Goal: Information Seeking & Learning: Learn about a topic

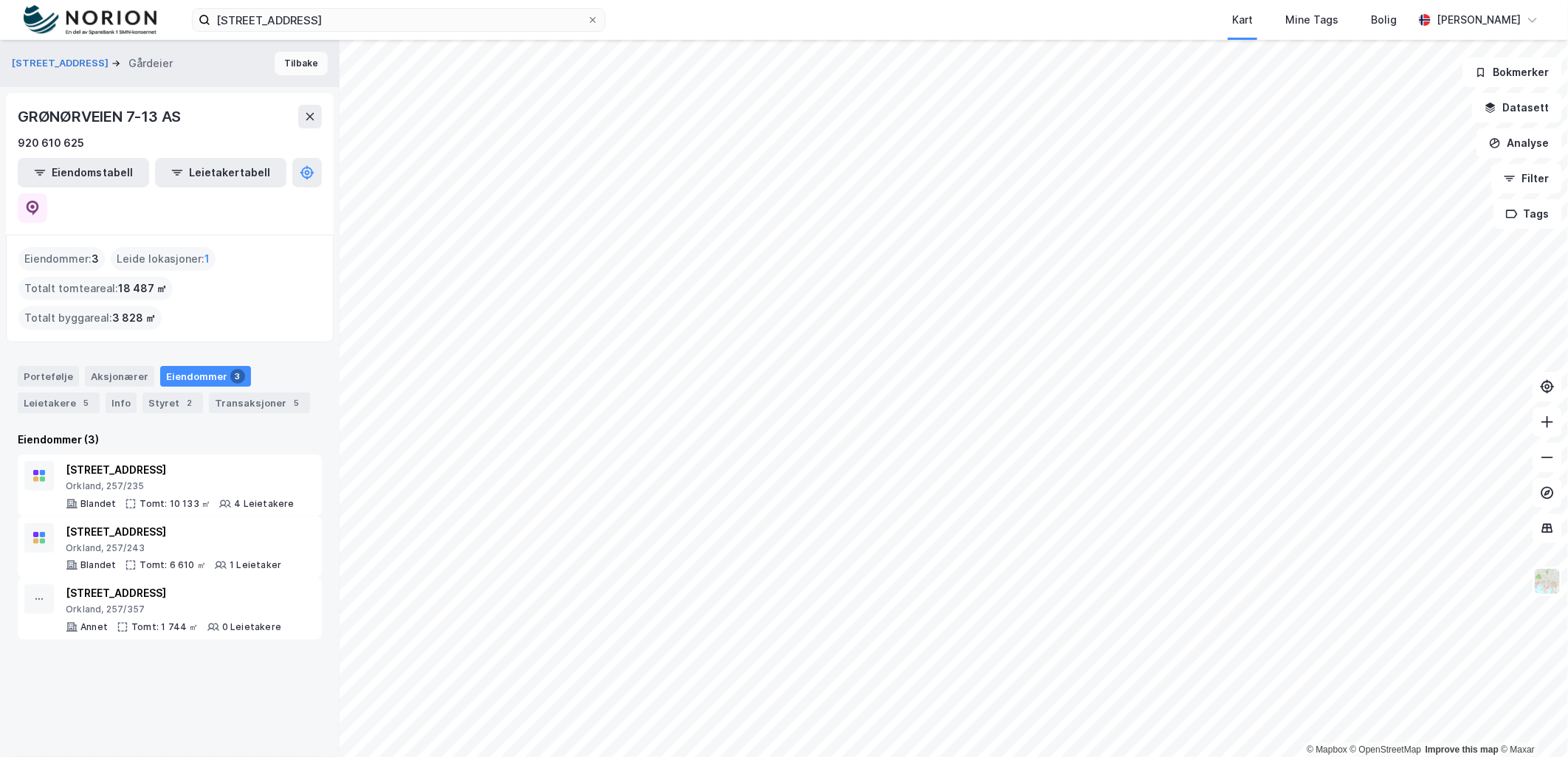
click at [289, 67] on button "Tilbake" at bounding box center [301, 64] width 53 height 24
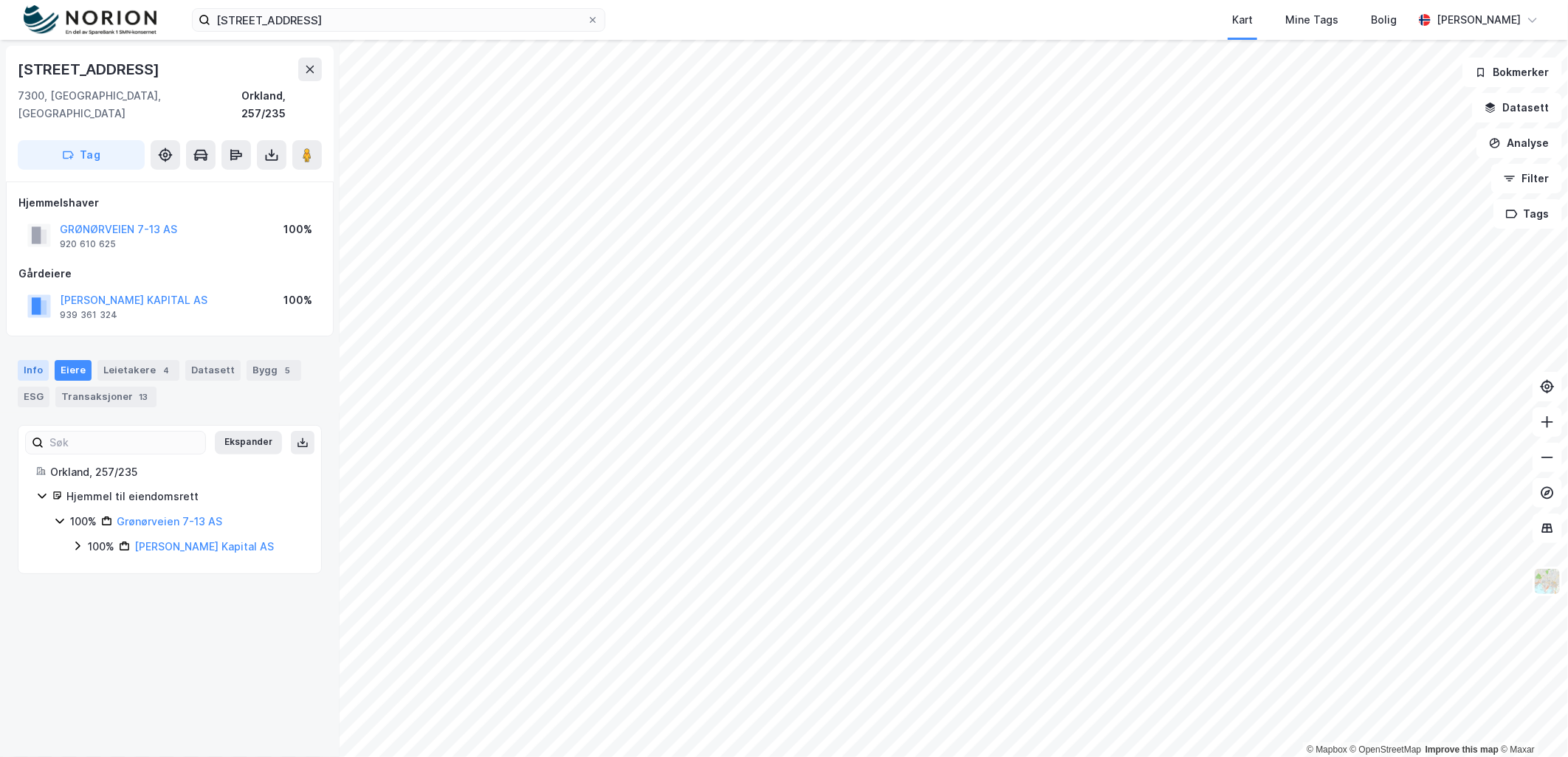
click at [25, 360] on div "Info" at bounding box center [33, 371] width 31 height 21
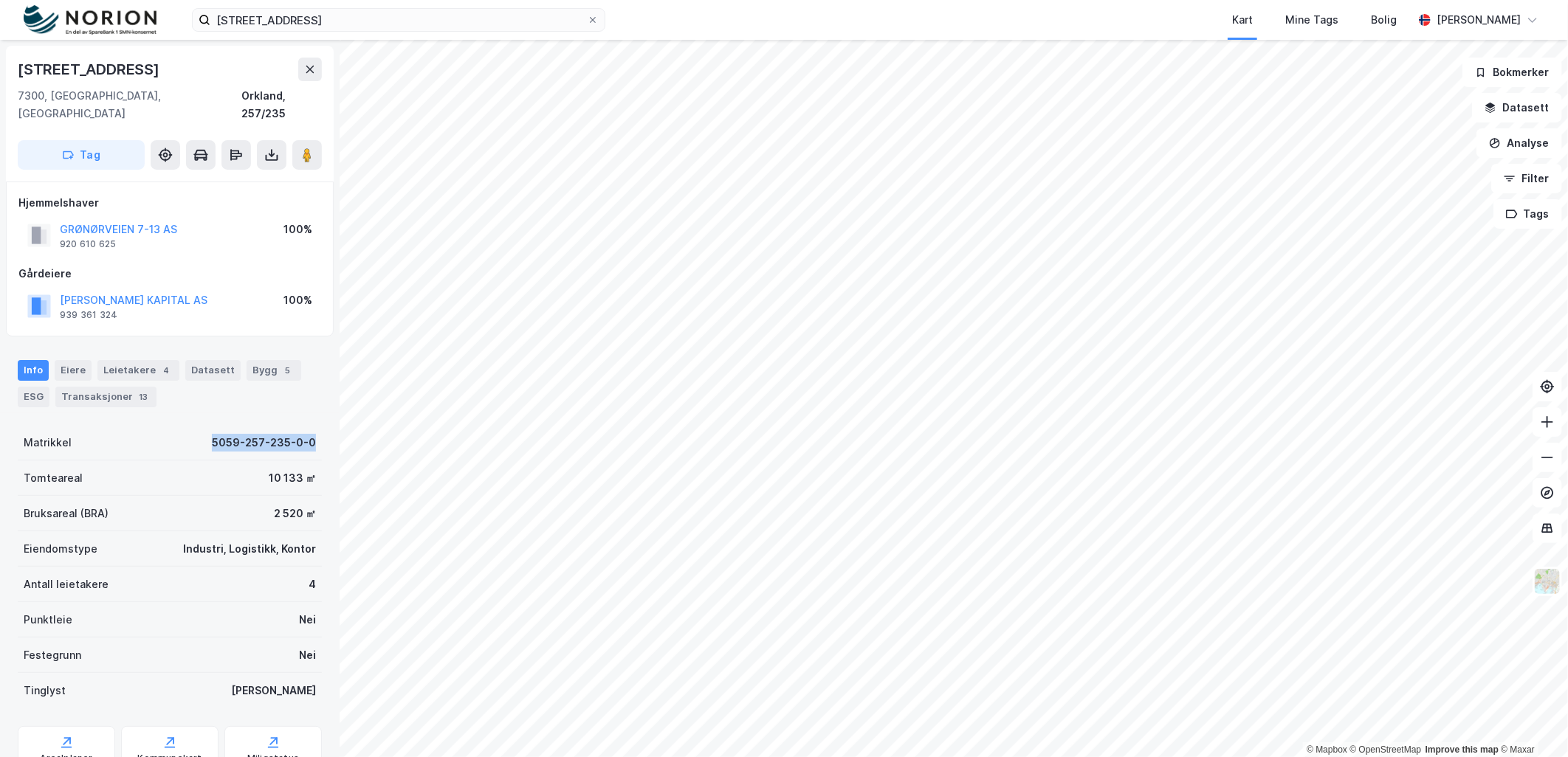
drag, startPoint x: 202, startPoint y: 425, endPoint x: 306, endPoint y: 429, distance: 104.1
click at [306, 429] on div "Matrikkel 5059-257-235-0-0" at bounding box center [170, 443] width 304 height 35
copy div "5059-257-235-0-0"
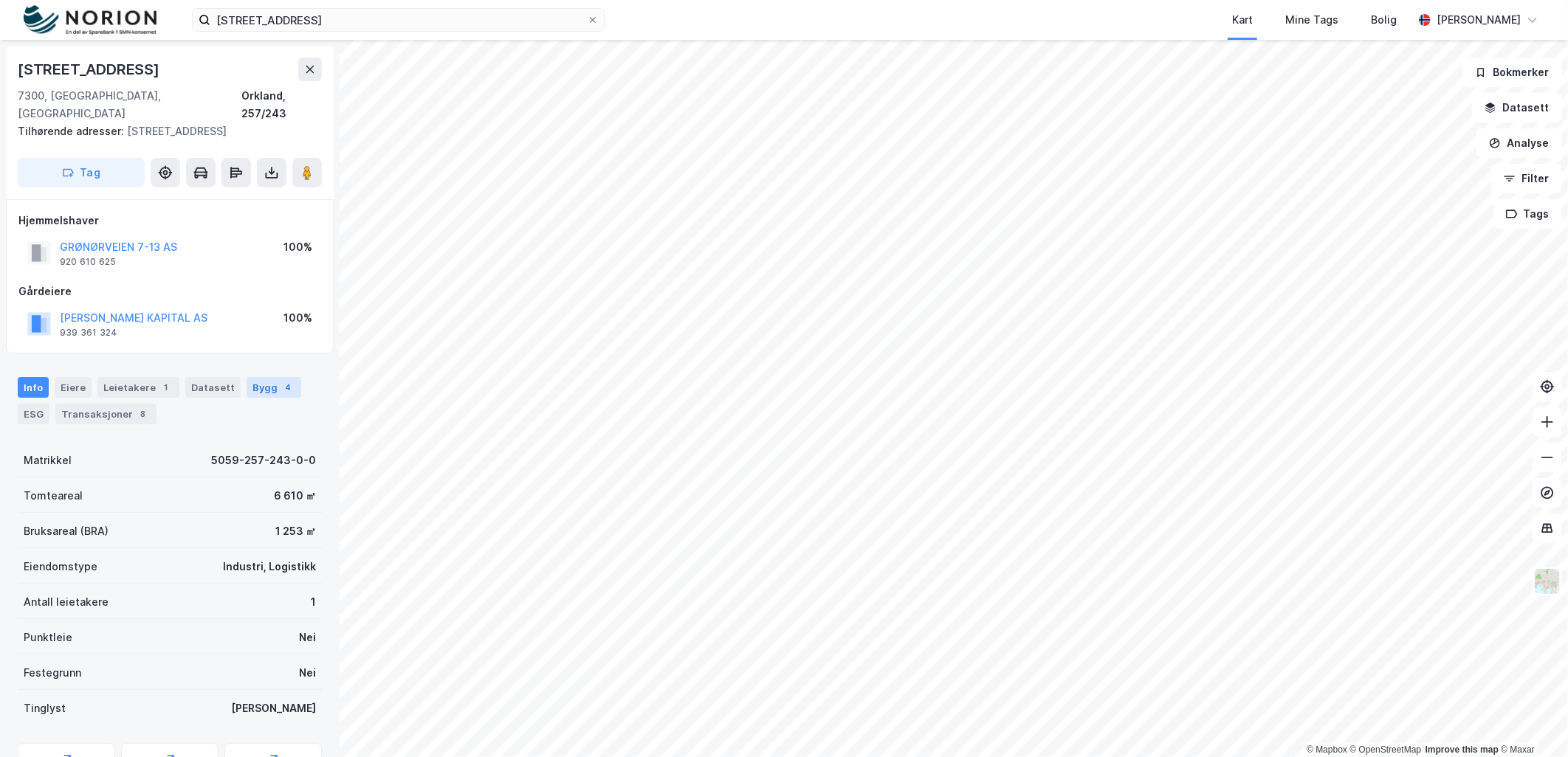
click at [249, 377] on div "Bygg 4" at bounding box center [273, 388] width 55 height 21
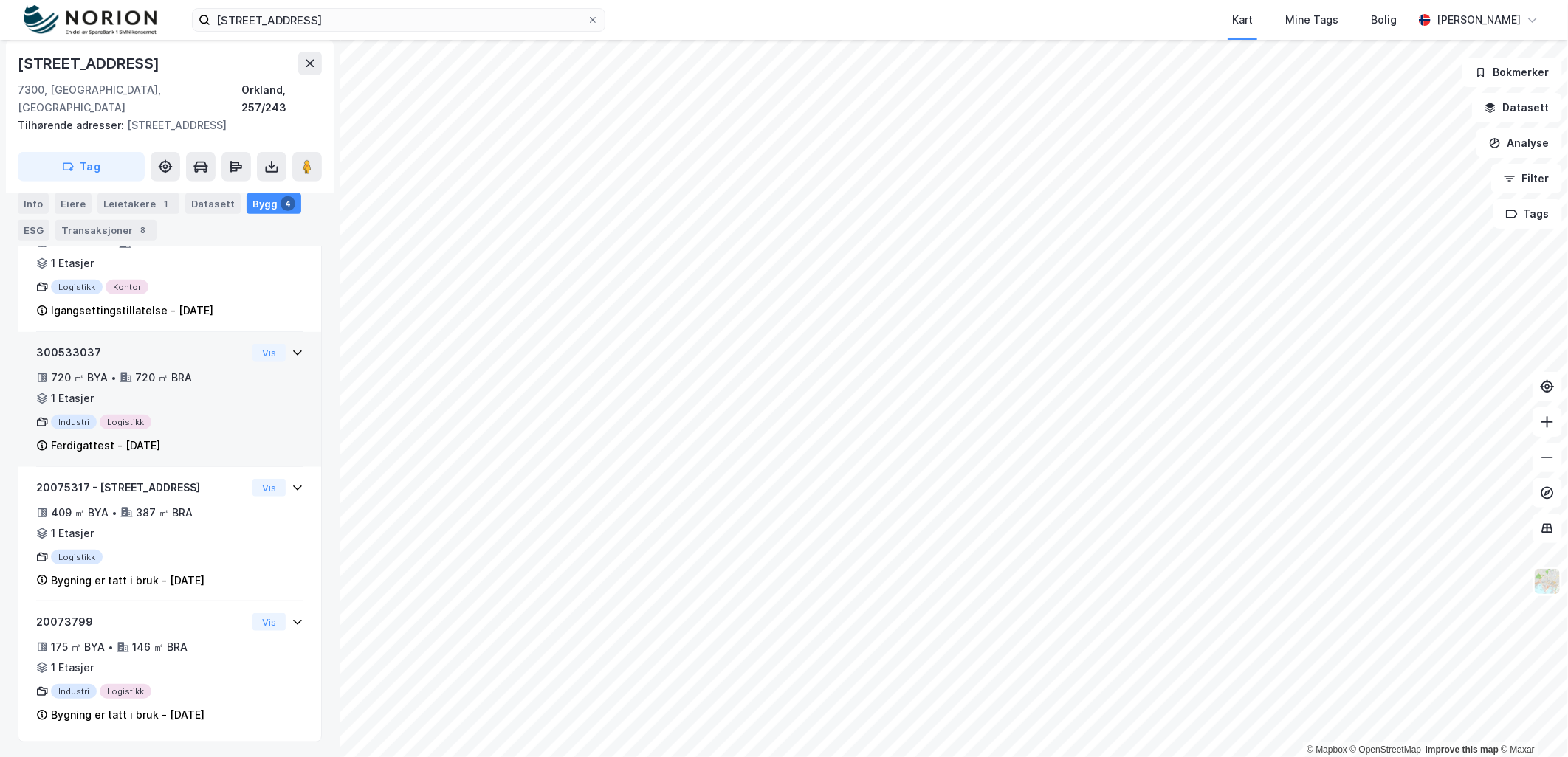
scroll to position [425, 0]
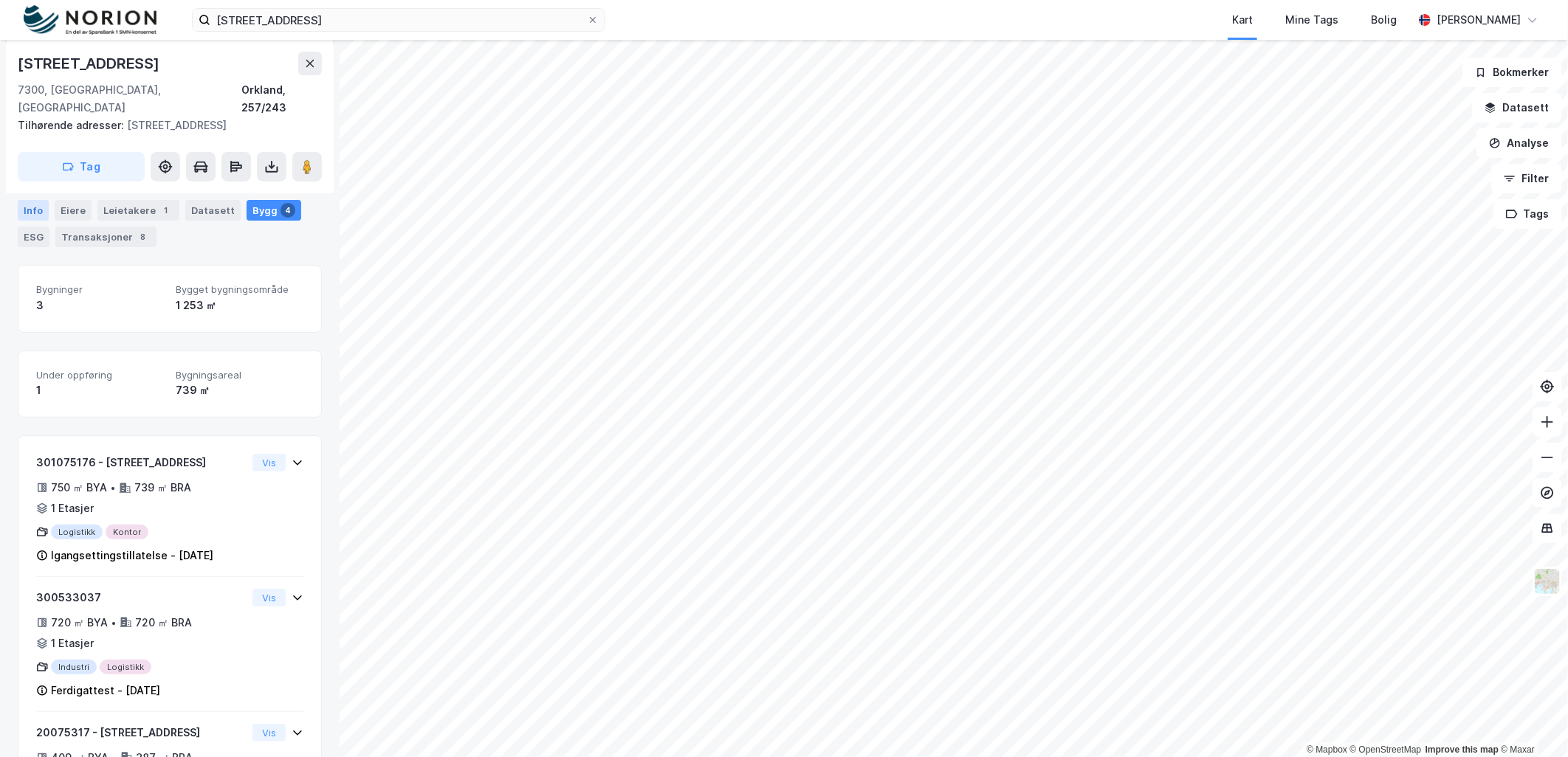
click at [29, 201] on div "Info" at bounding box center [33, 210] width 31 height 21
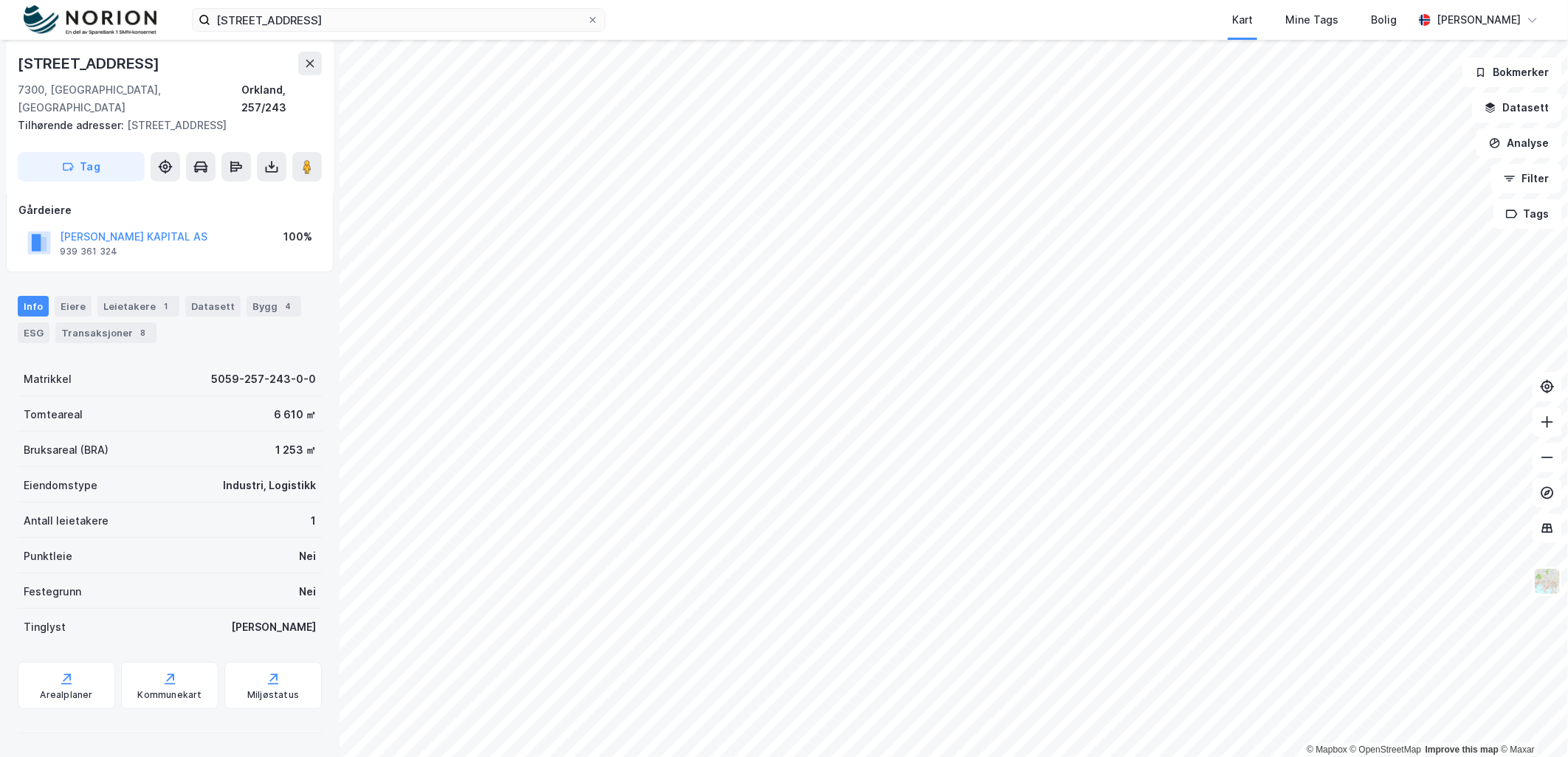
scroll to position [64, 0]
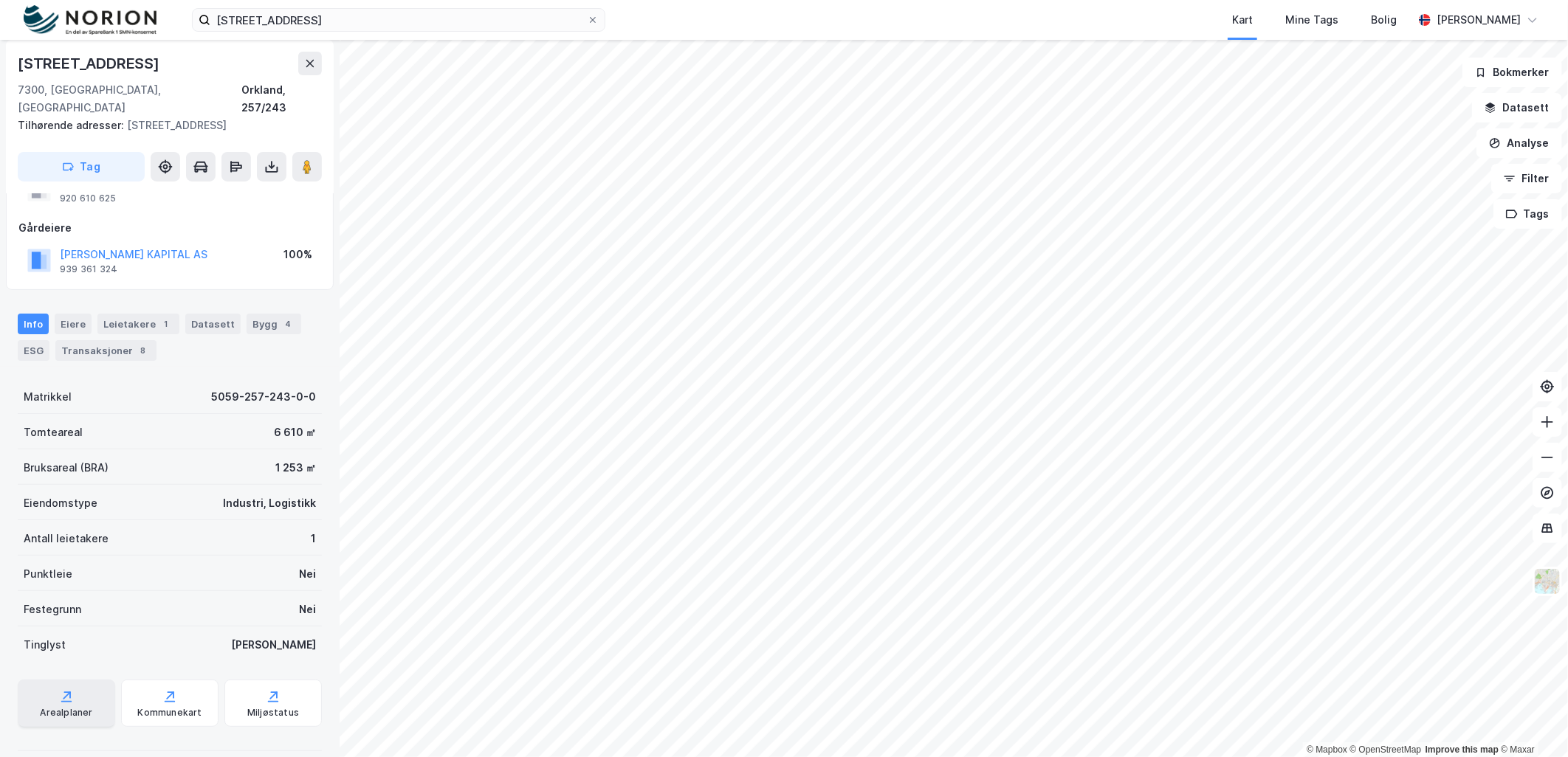
click at [85, 707] on div "Arealplaner" at bounding box center [66, 713] width 52 height 12
click at [151, 680] on div "Kommunekart" at bounding box center [170, 703] width 97 height 47
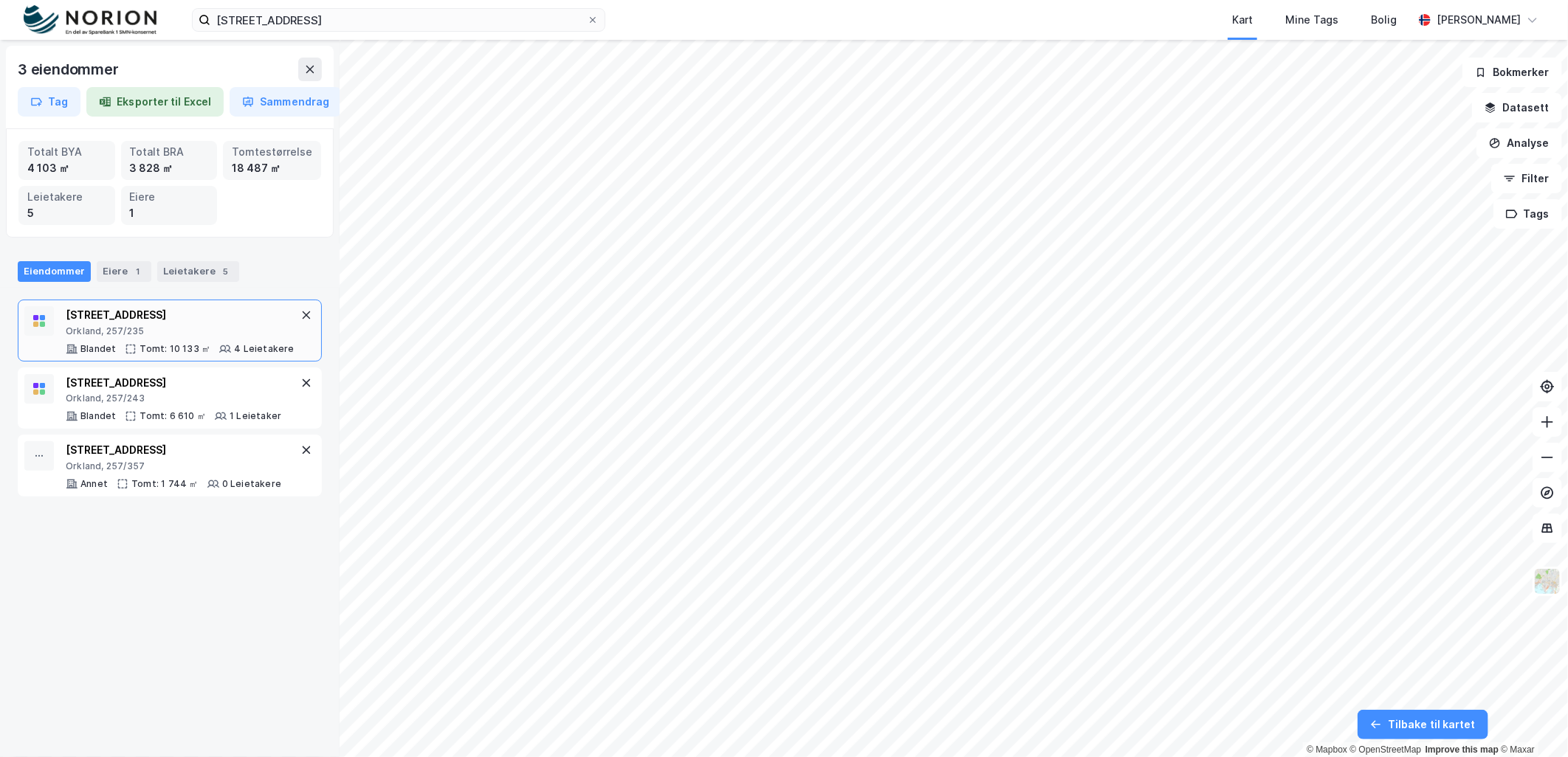
click at [196, 334] on div "Orkland, 257/235" at bounding box center [180, 332] width 228 height 12
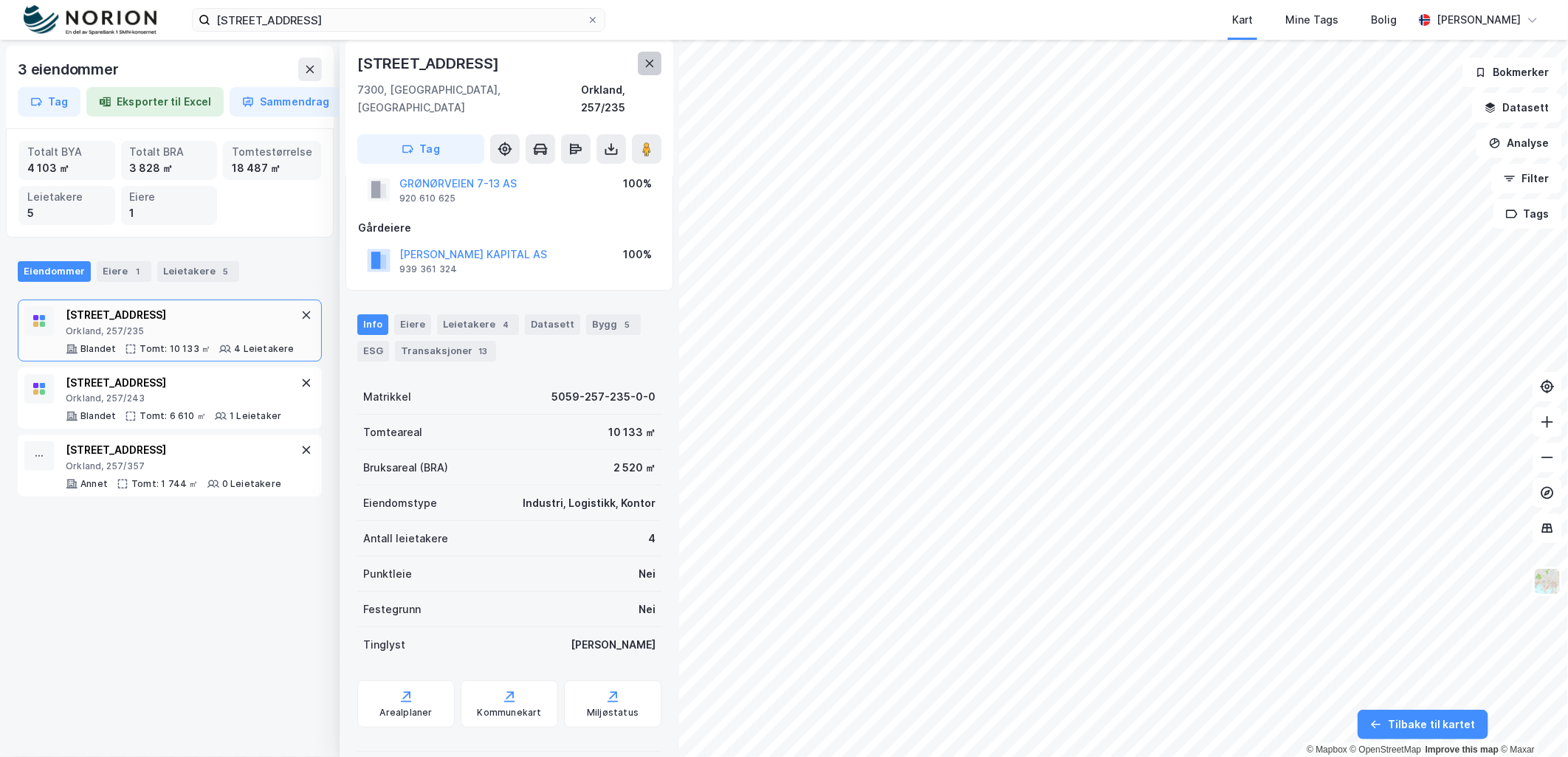
click at [646, 65] on icon at bounding box center [650, 64] width 12 height 12
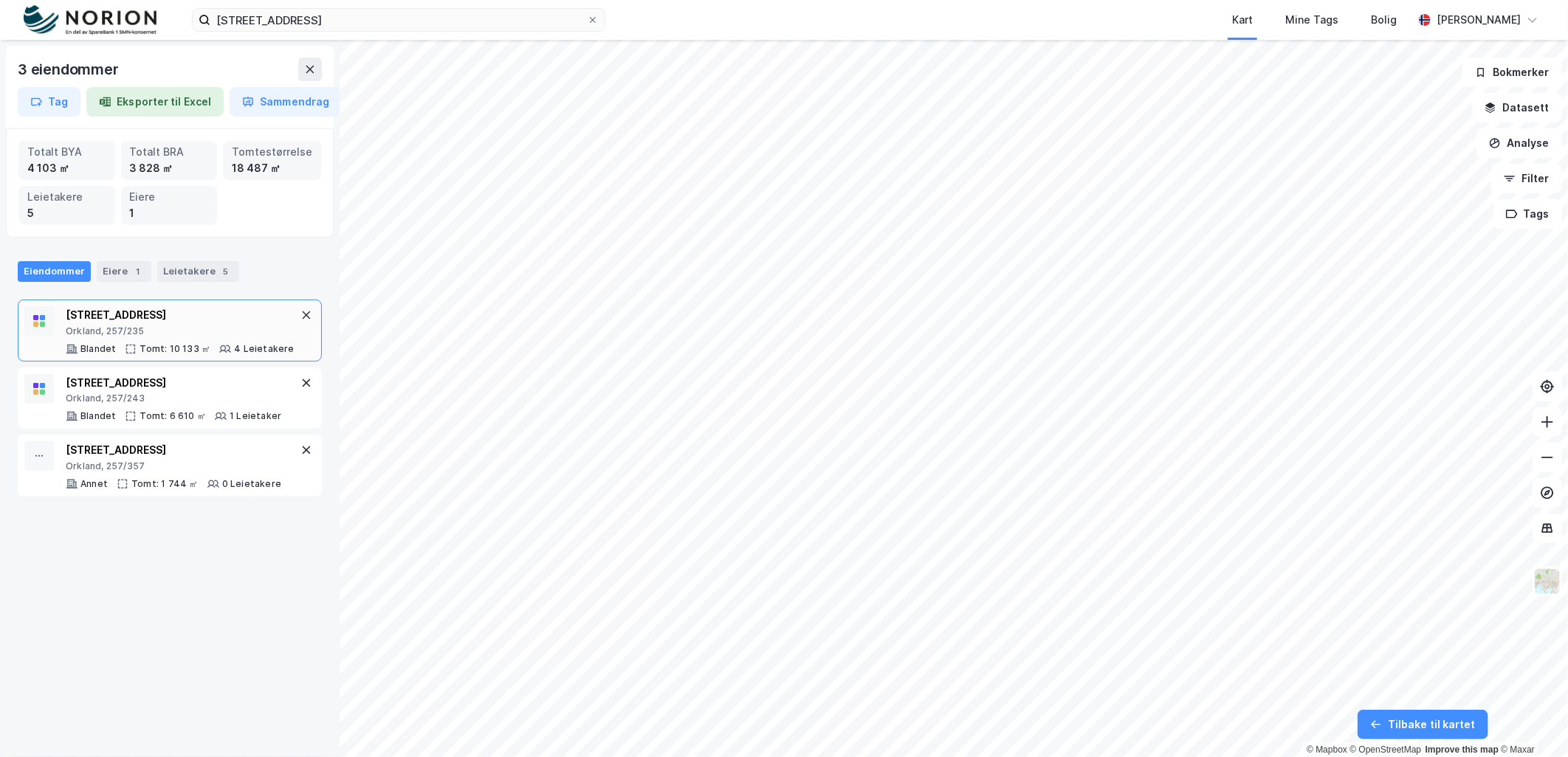
click at [164, 311] on div "[STREET_ADDRESS]" at bounding box center [180, 315] width 228 height 18
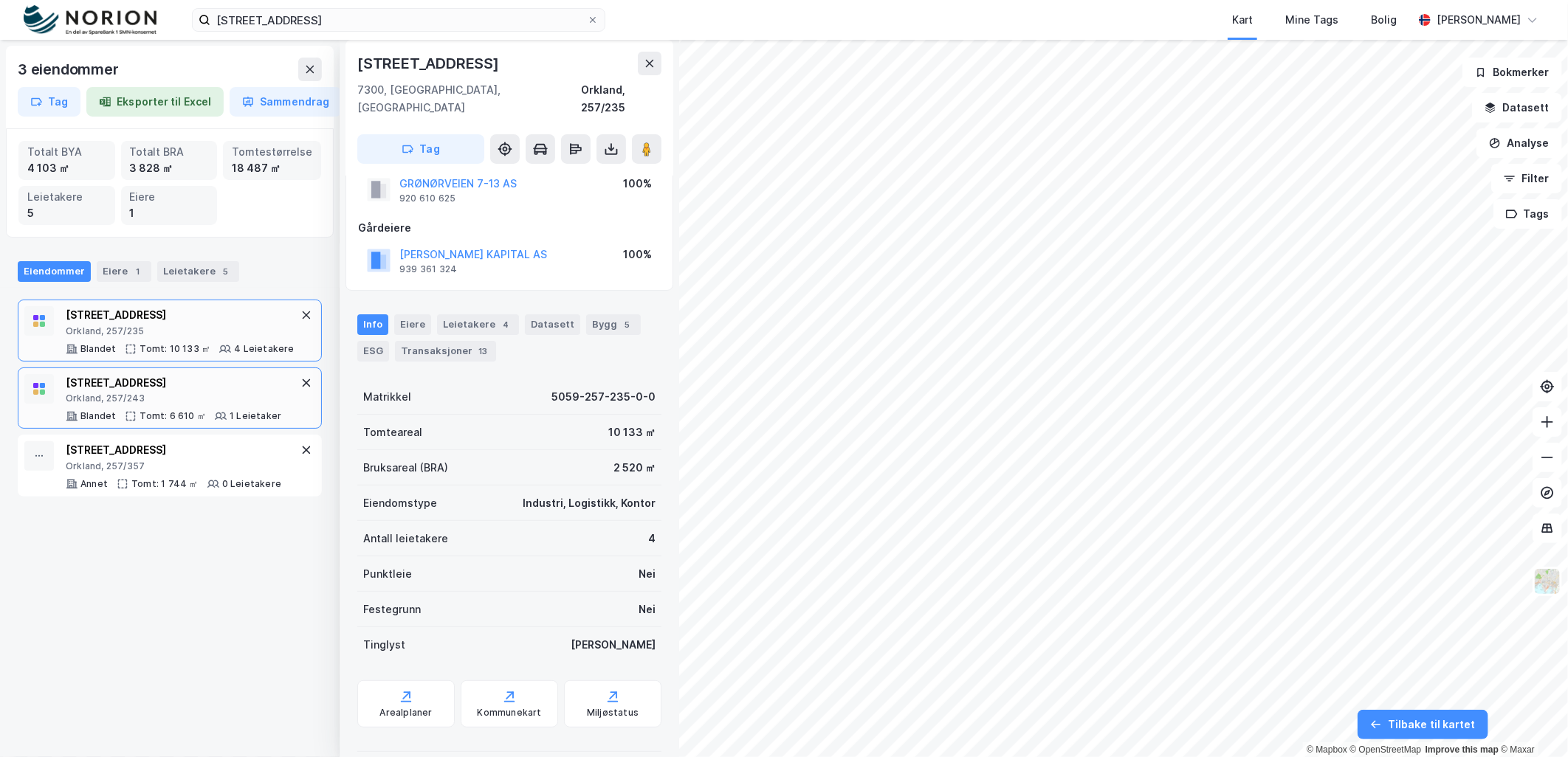
click at [135, 388] on div "Grønørveien 11" at bounding box center [174, 383] width 216 height 18
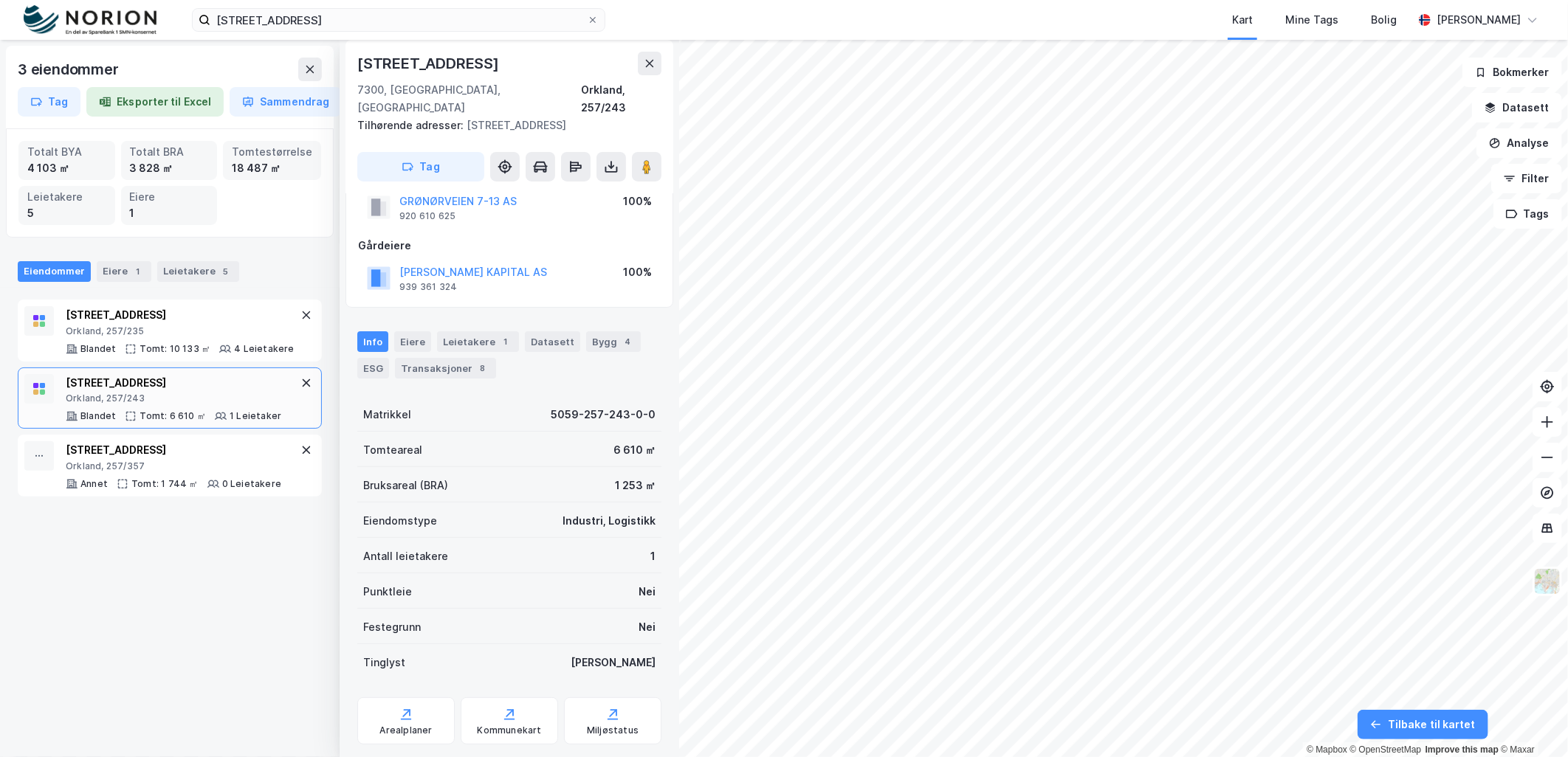
scroll to position [46, 0]
click at [163, 456] on div "Grønørveien 9" at bounding box center [174, 450] width 216 height 18
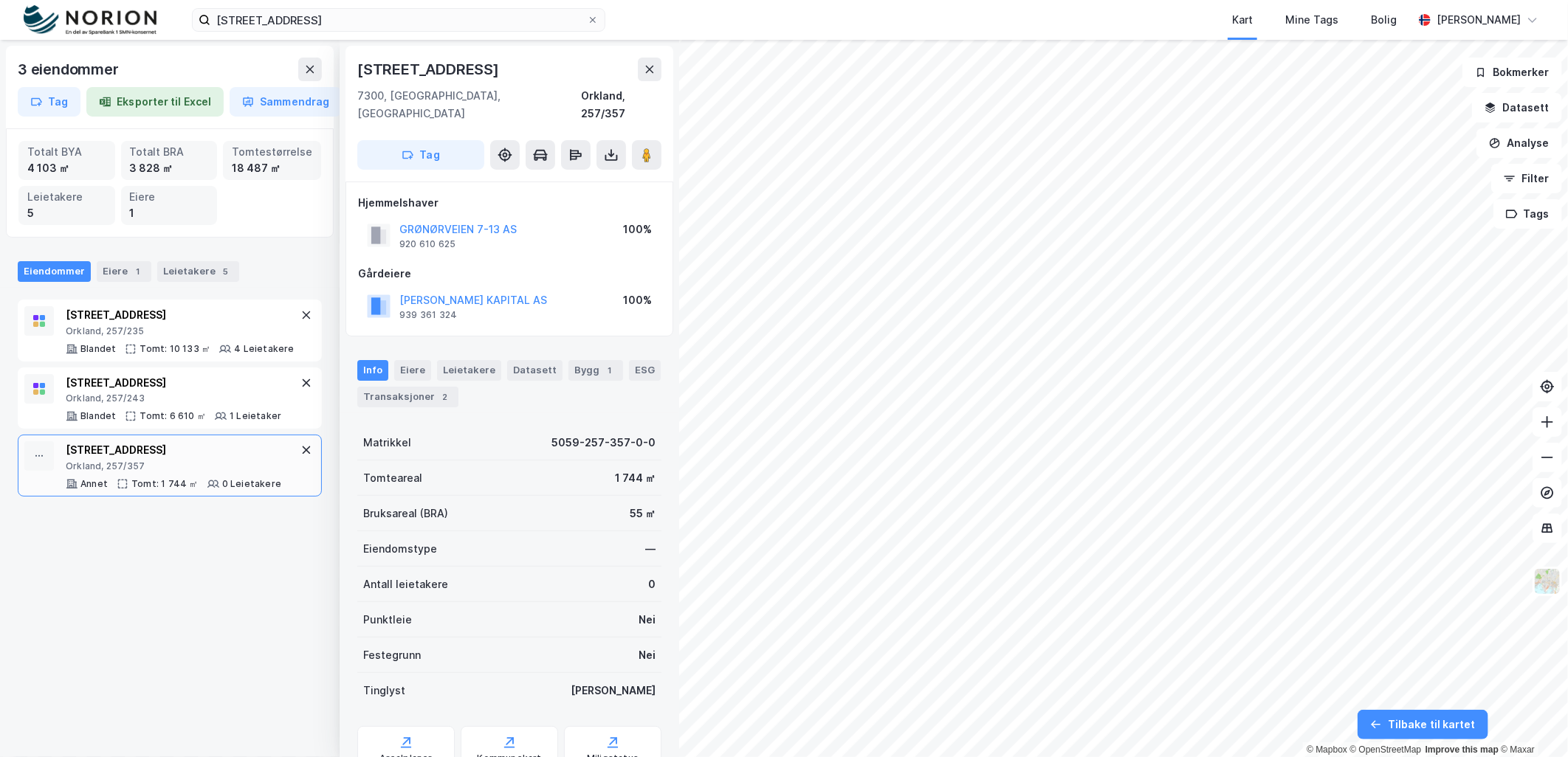
scroll to position [46, 0]
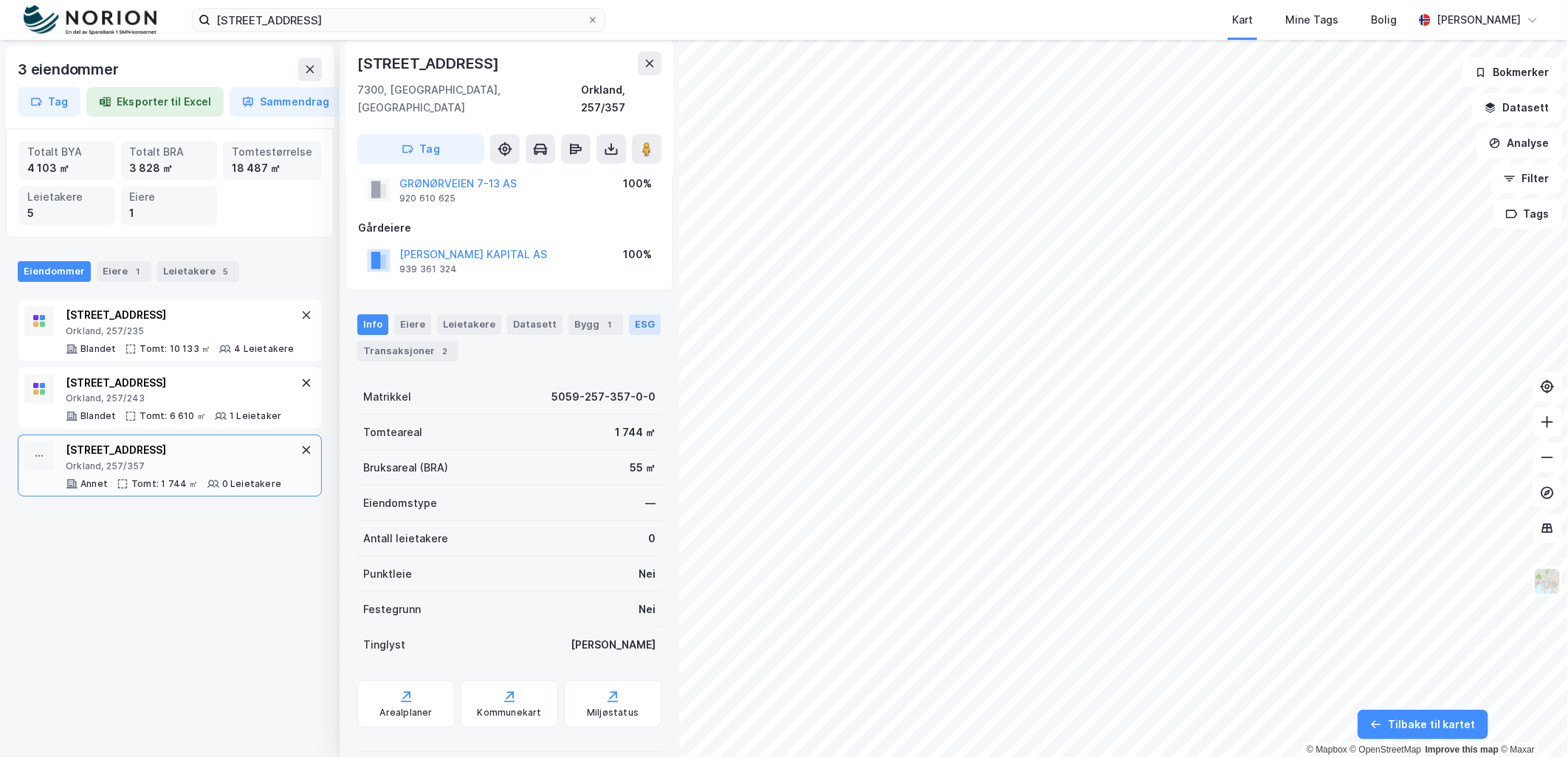
click at [646, 314] on div "ESG" at bounding box center [645, 325] width 31 height 21
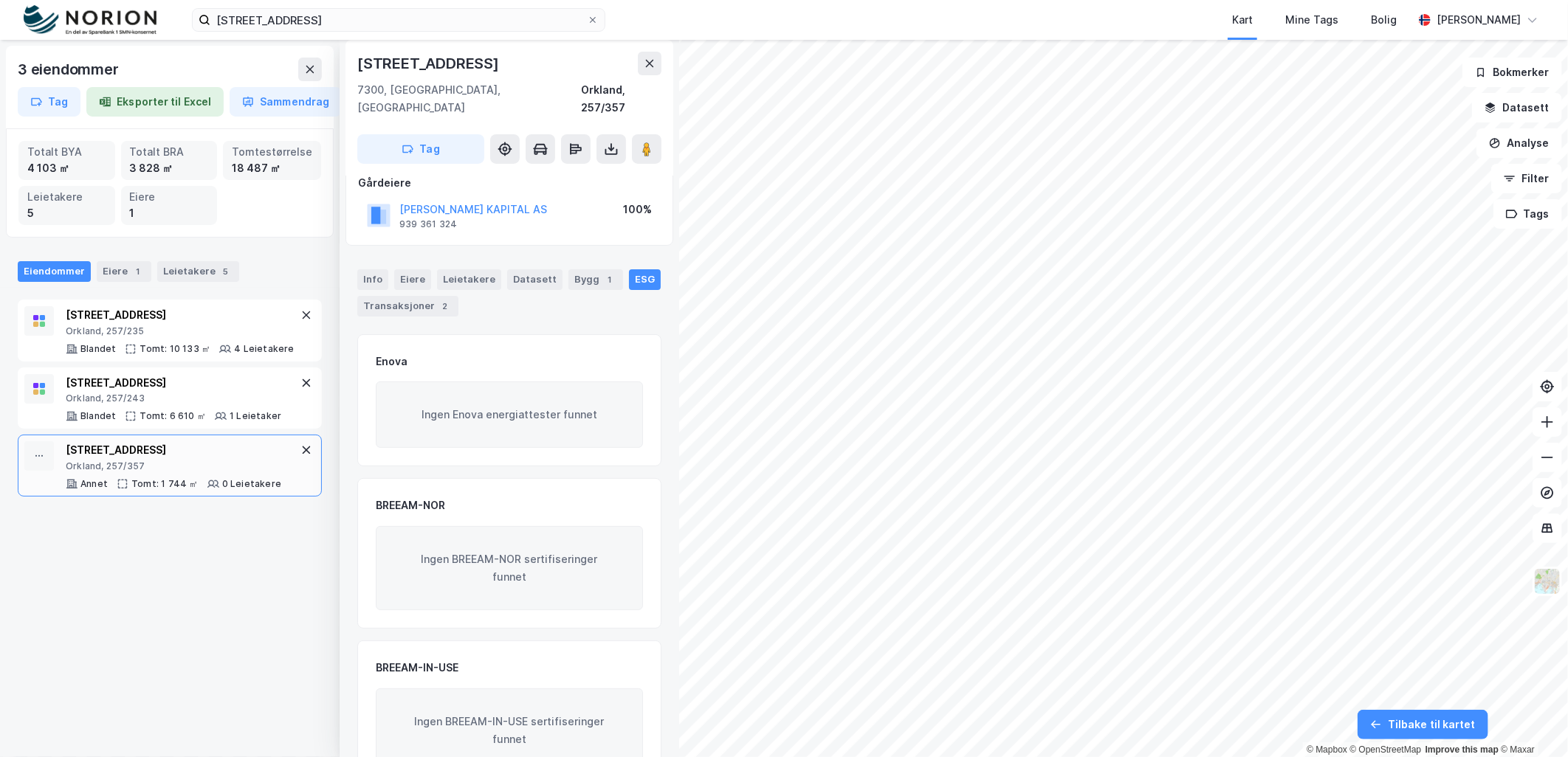
scroll to position [126, 0]
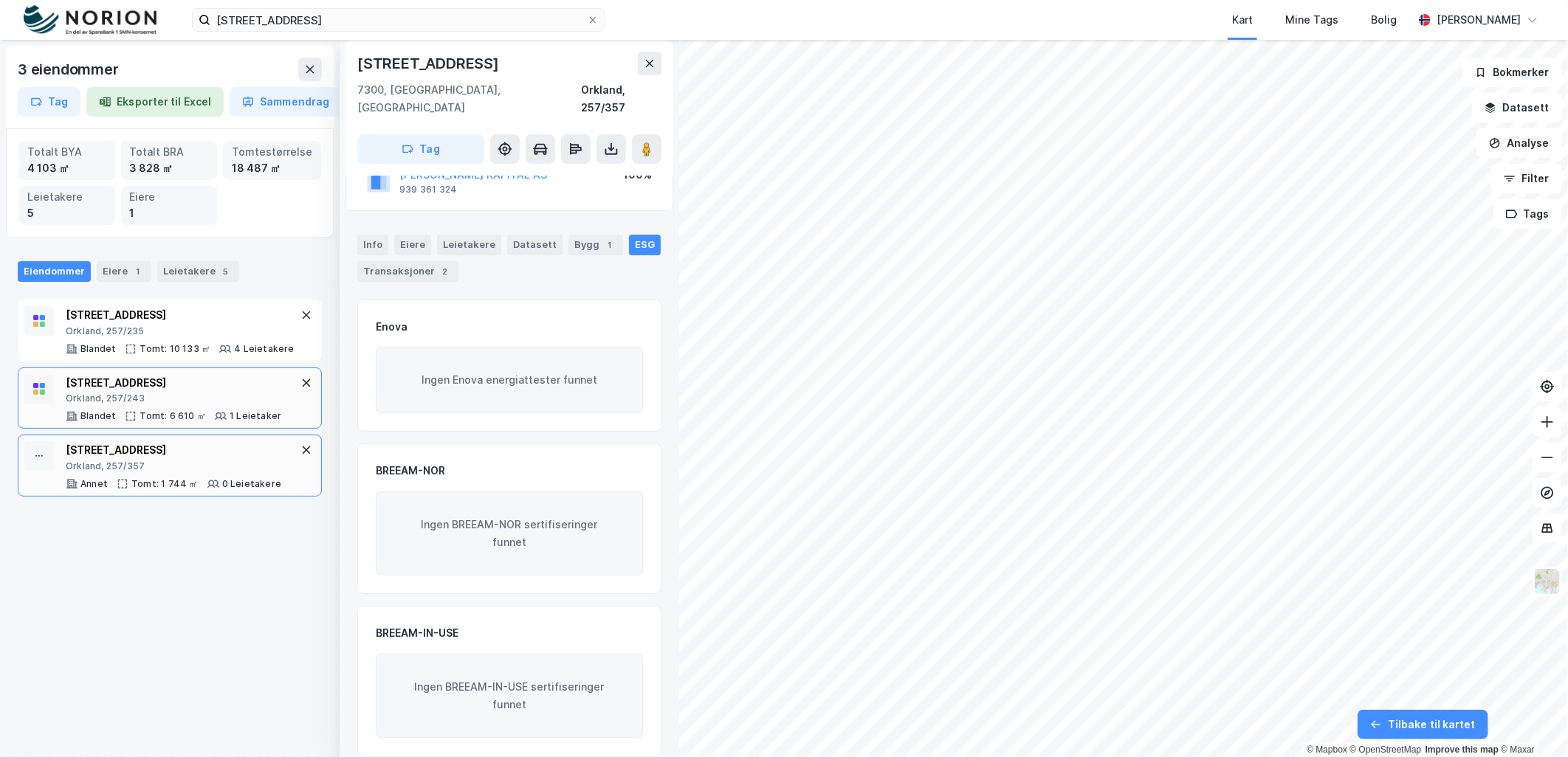
click at [165, 385] on div "Grønørveien 11" at bounding box center [174, 383] width 216 height 18
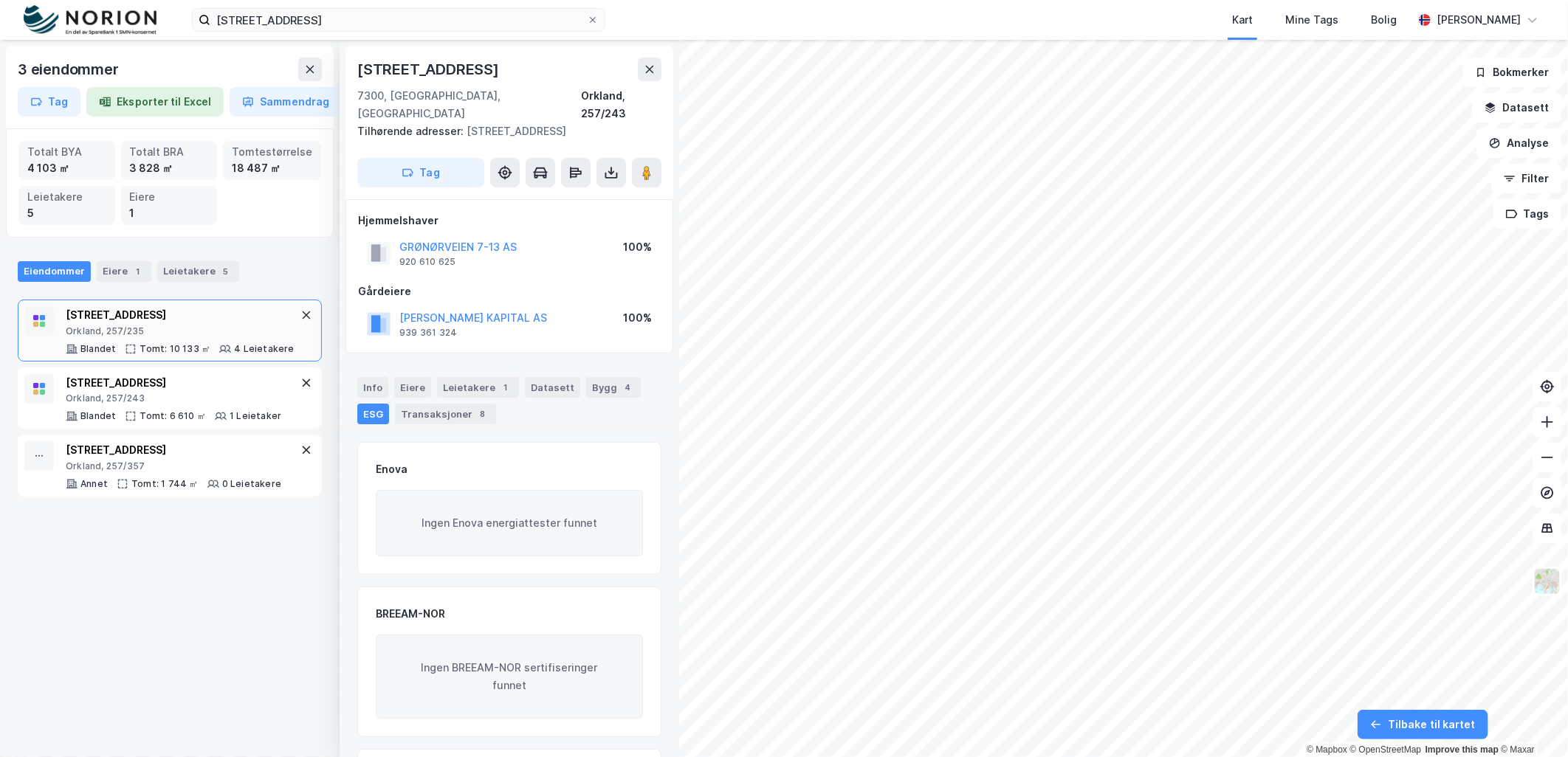
scroll to position [126, 0]
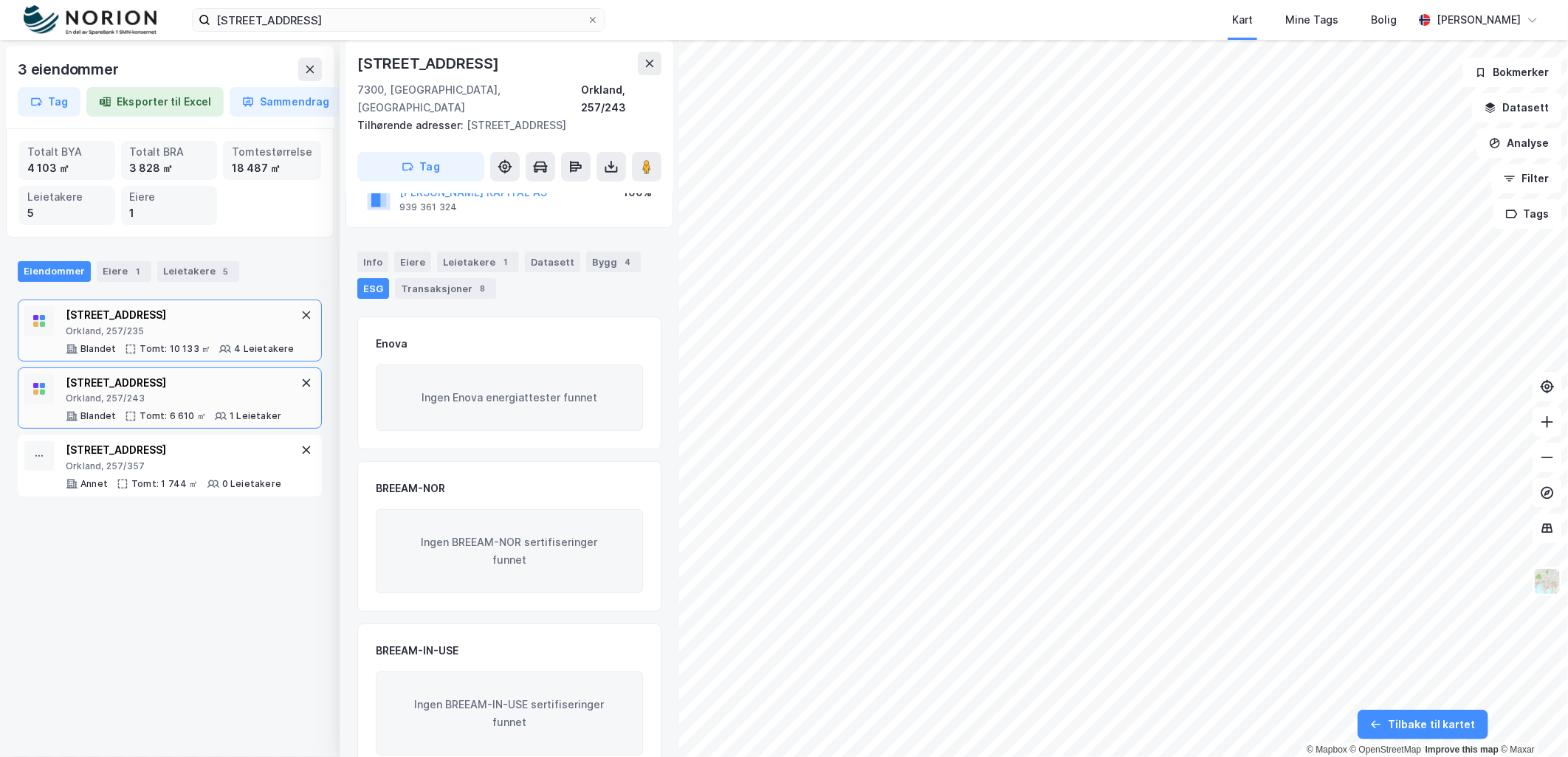
click at [193, 353] on div "Tomt: 10 133 ㎡" at bounding box center [175, 349] width 71 height 12
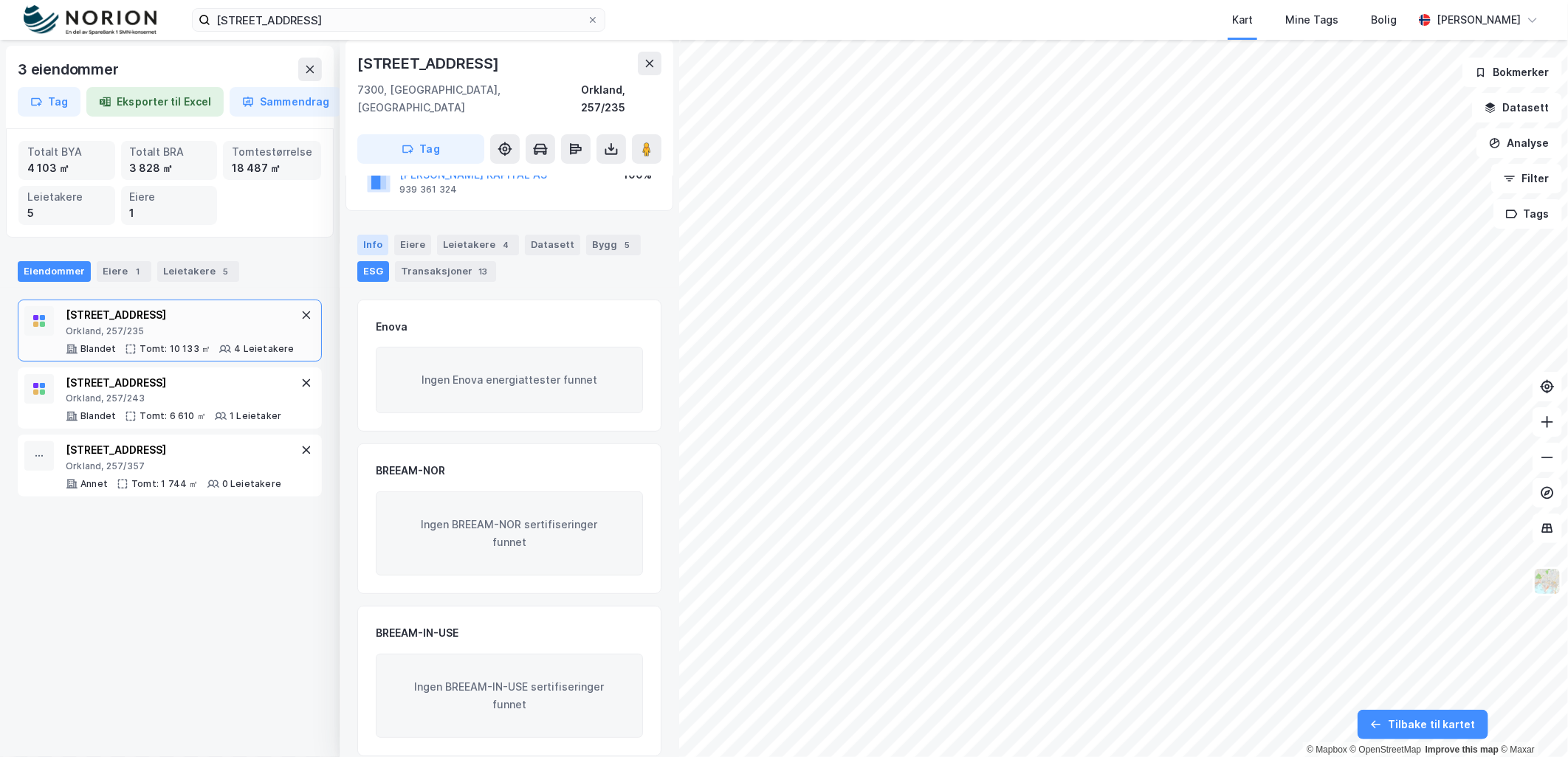
click at [381, 234] on div "Info" at bounding box center [372, 245] width 31 height 21
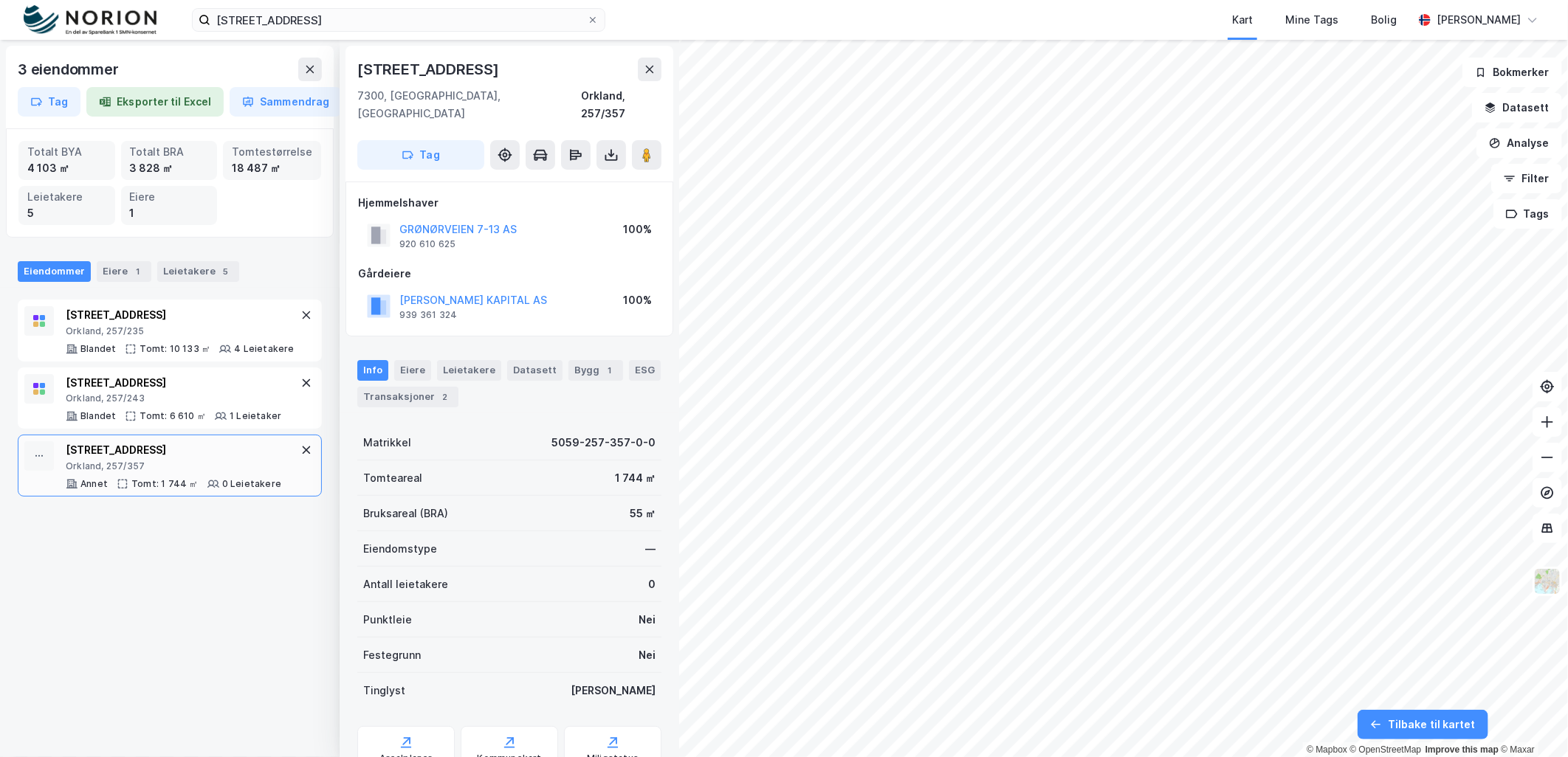
scroll to position [46, 0]
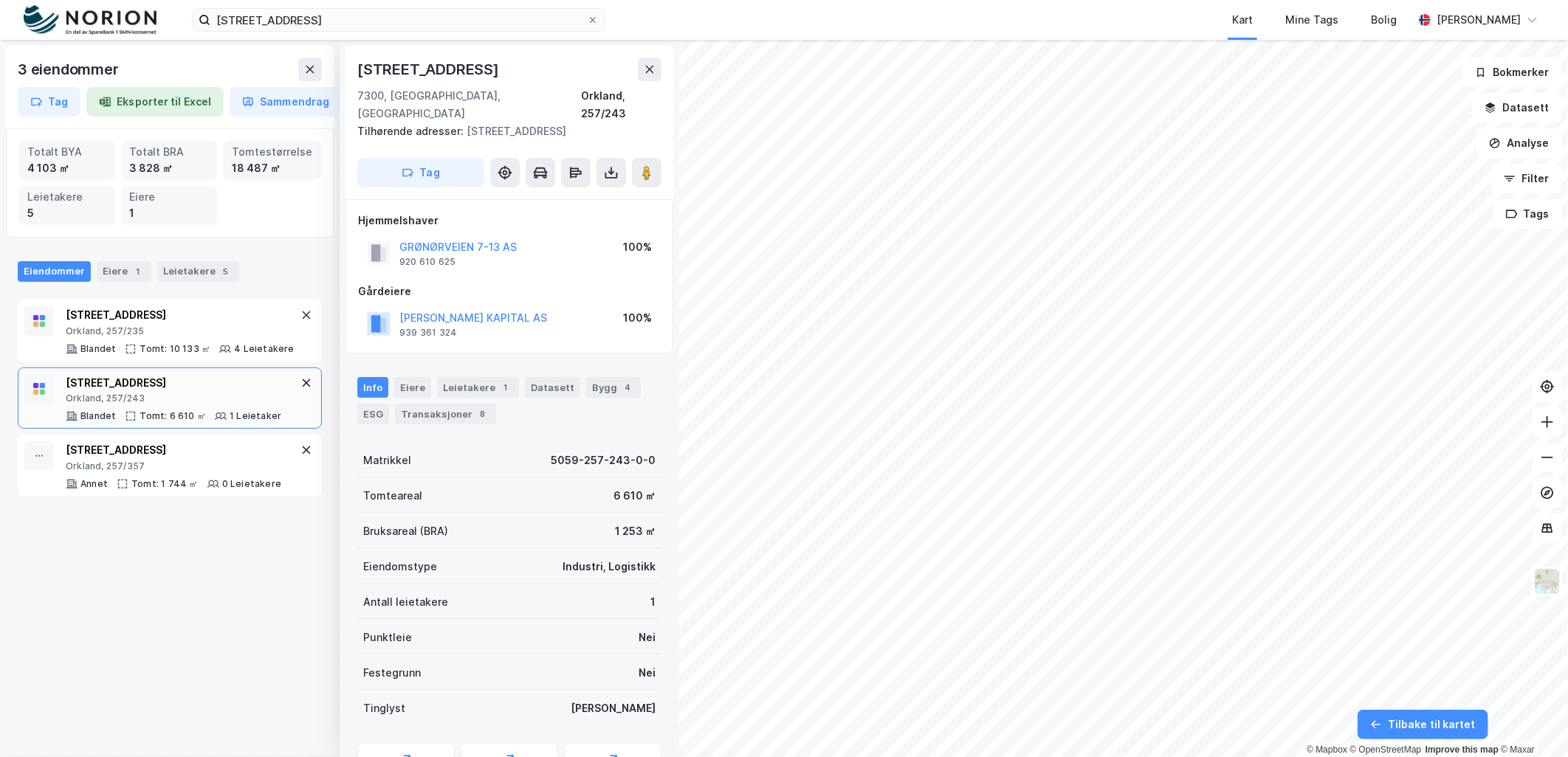
scroll to position [46, 0]
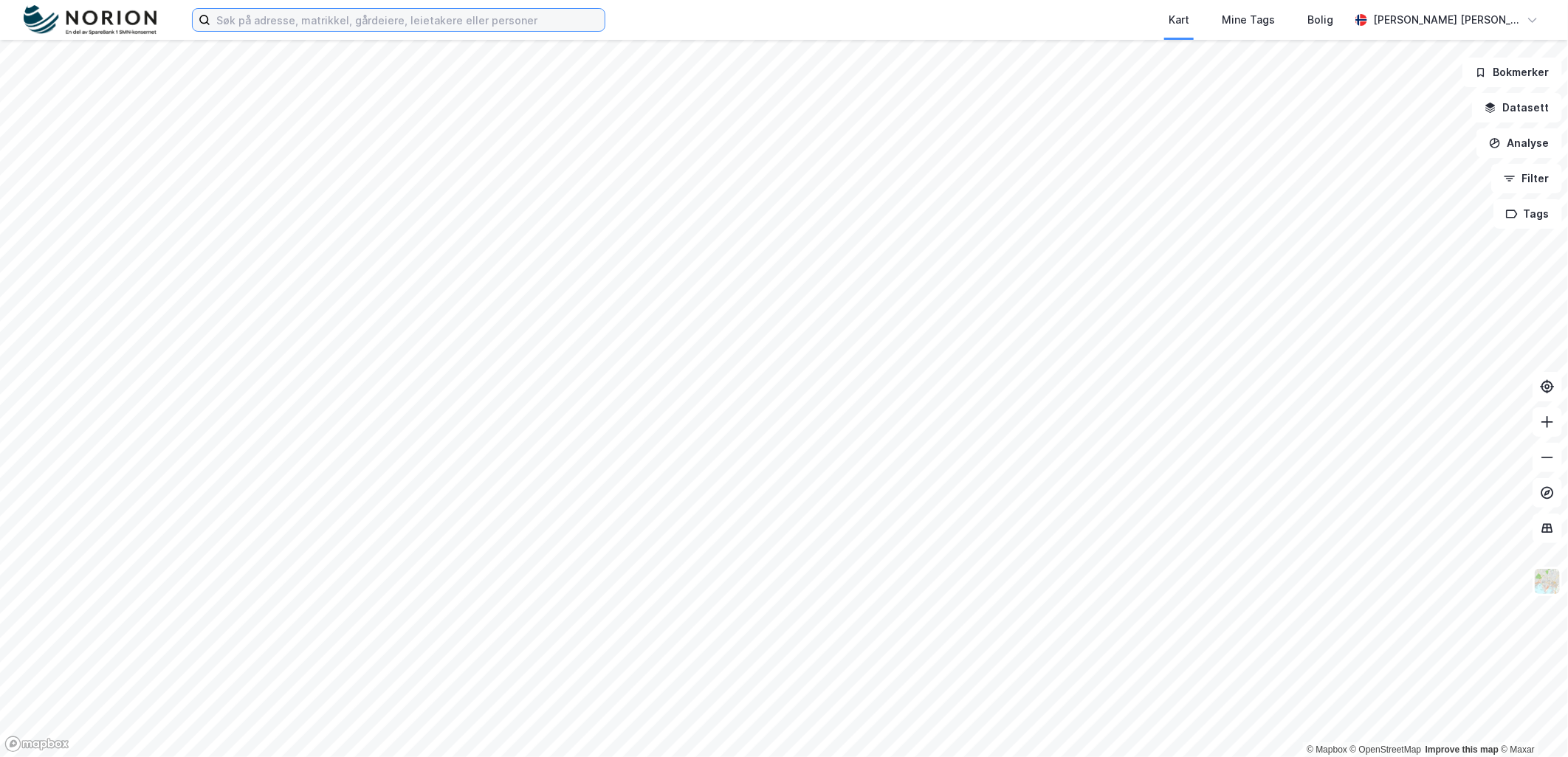
click at [466, 25] on input at bounding box center [408, 20] width 394 height 22
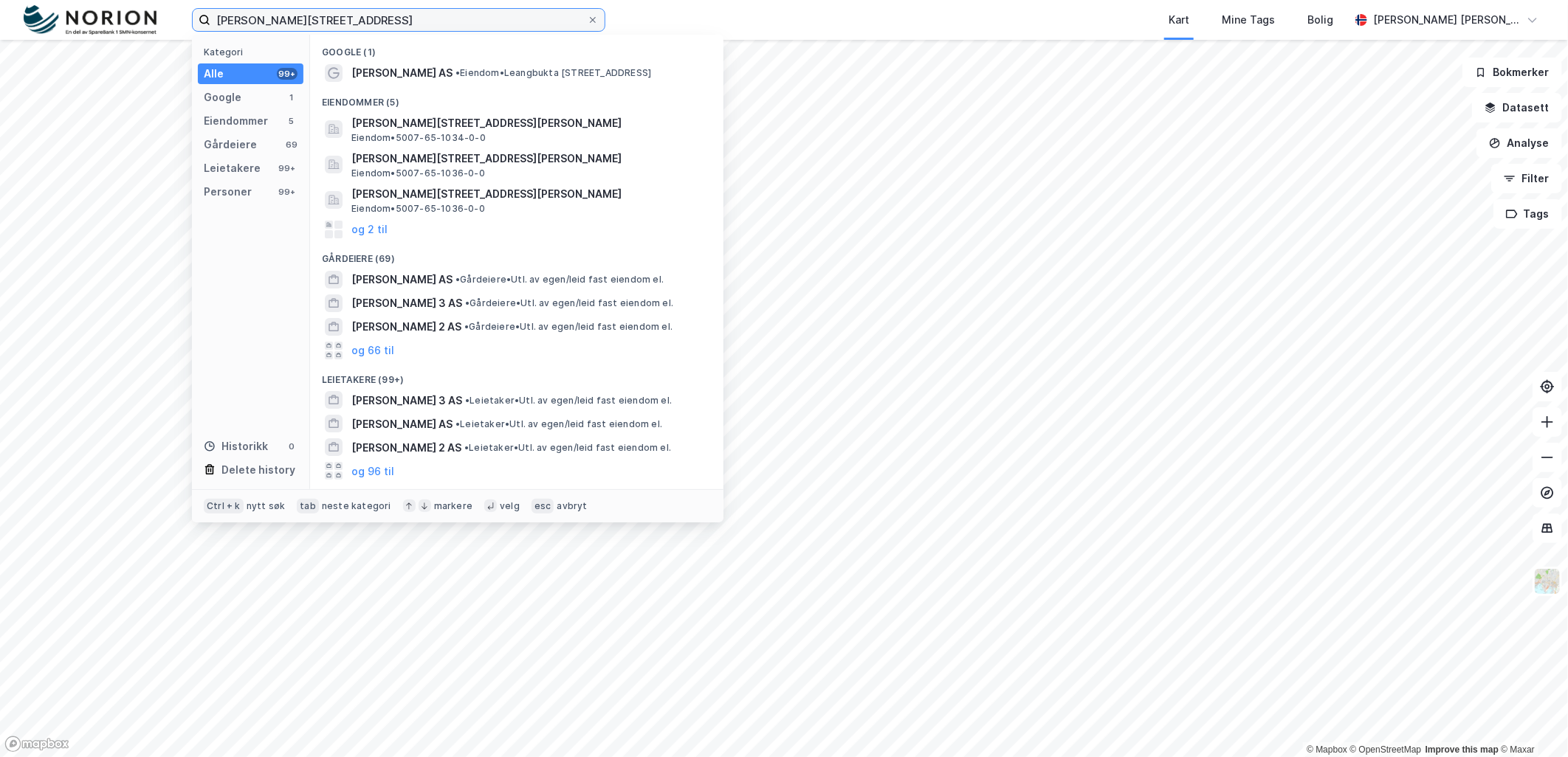
type input "[PERSON_NAME][STREET_ADDRESS]"
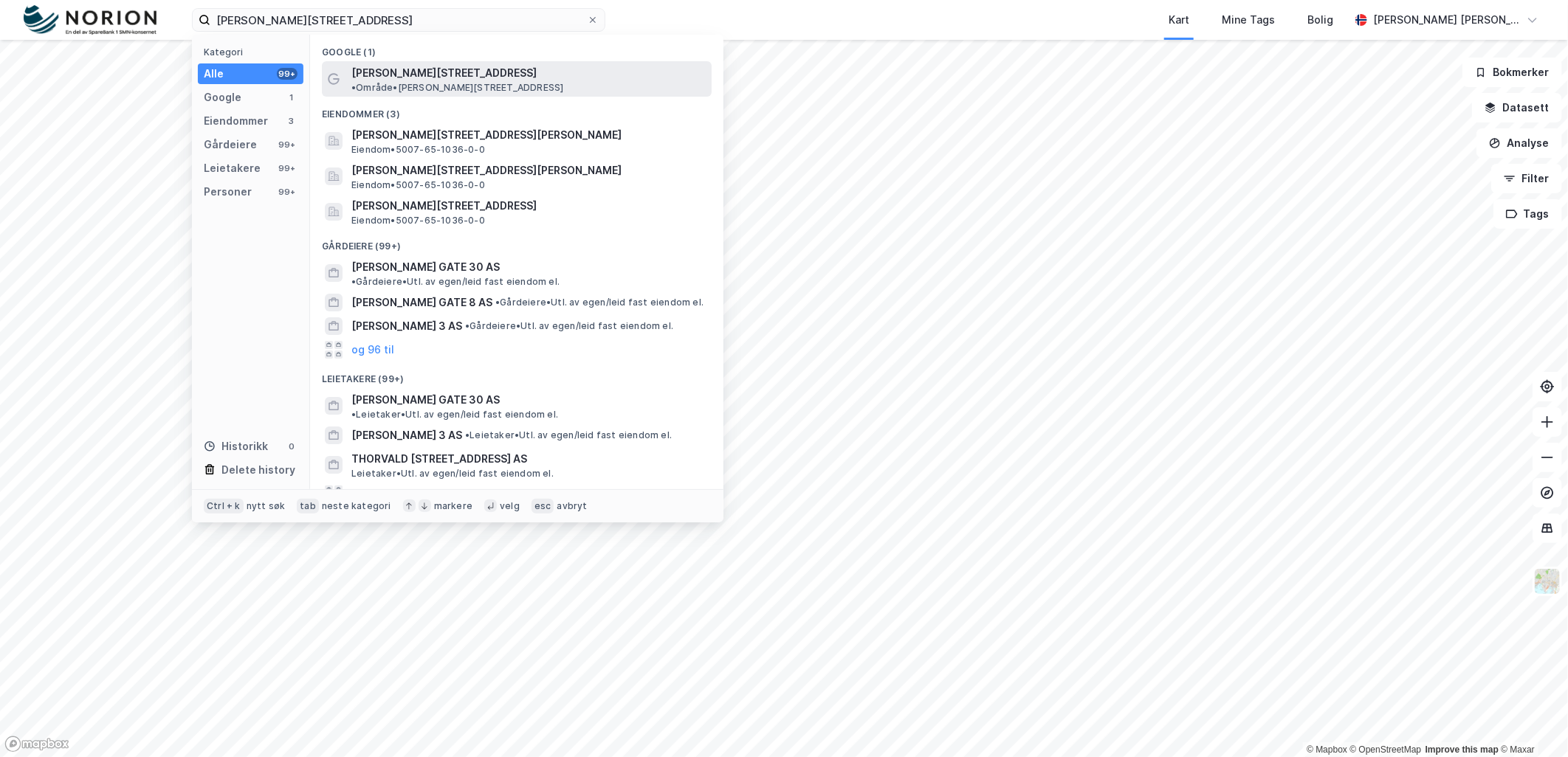
click at [476, 82] on span "• Område • [PERSON_NAME][STREET_ADDRESS]" at bounding box center [457, 88] width 212 height 12
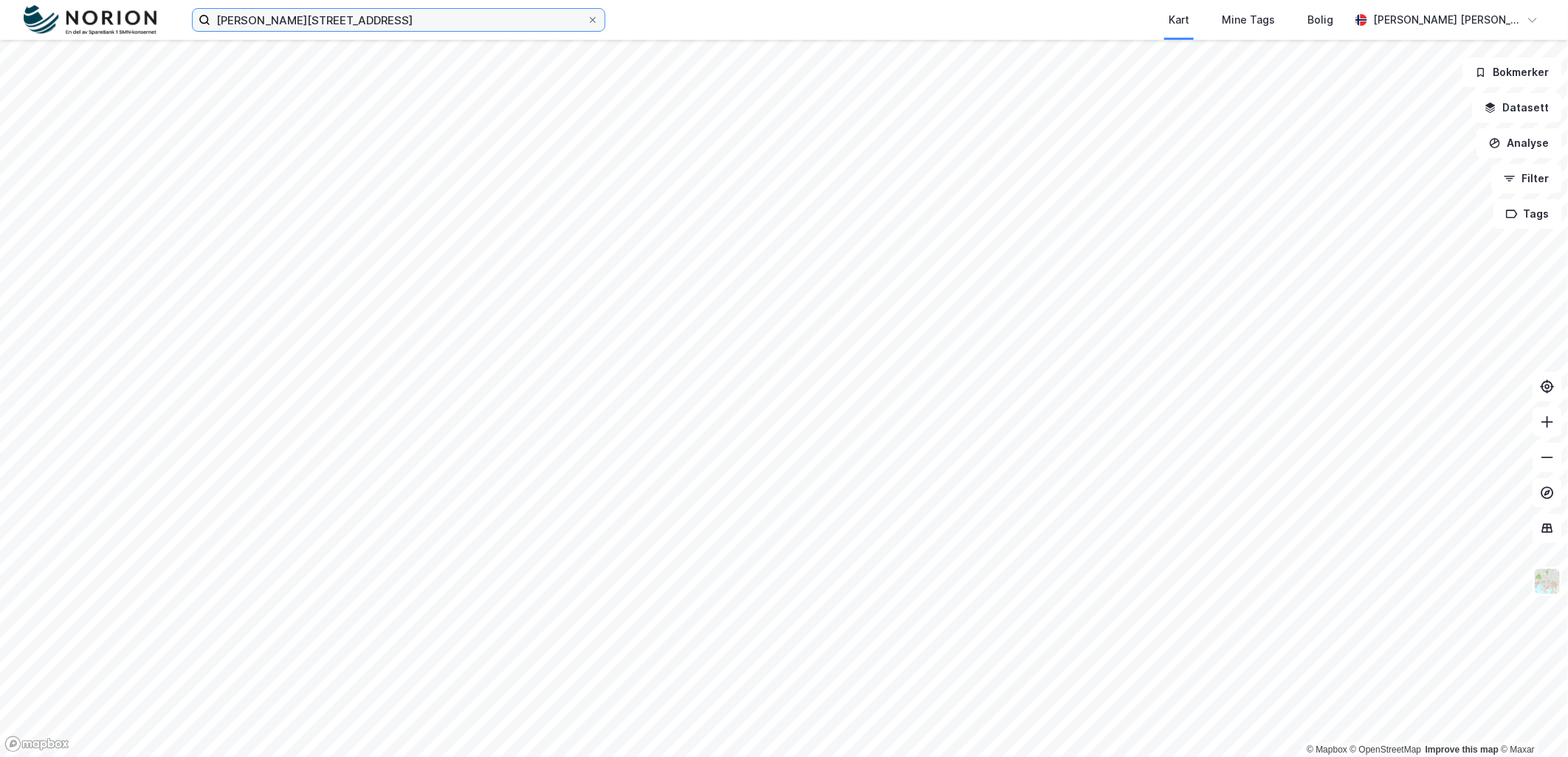
click at [368, 21] on input "[PERSON_NAME][STREET_ADDRESS]" at bounding box center [399, 20] width 377 height 22
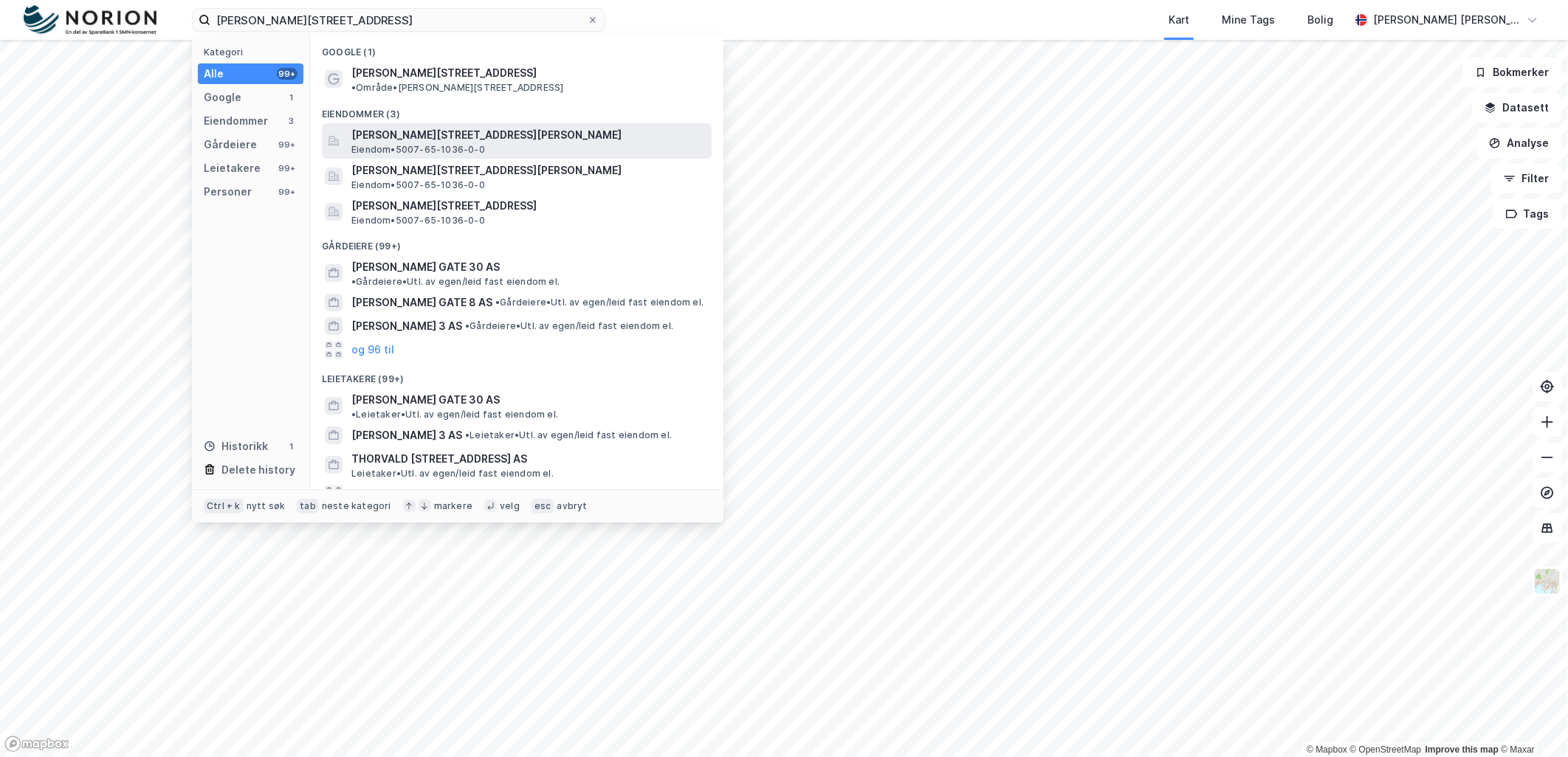
click at [415, 127] on span "[PERSON_NAME][STREET_ADDRESS][PERSON_NAME]" at bounding box center [528, 136] width 354 height 18
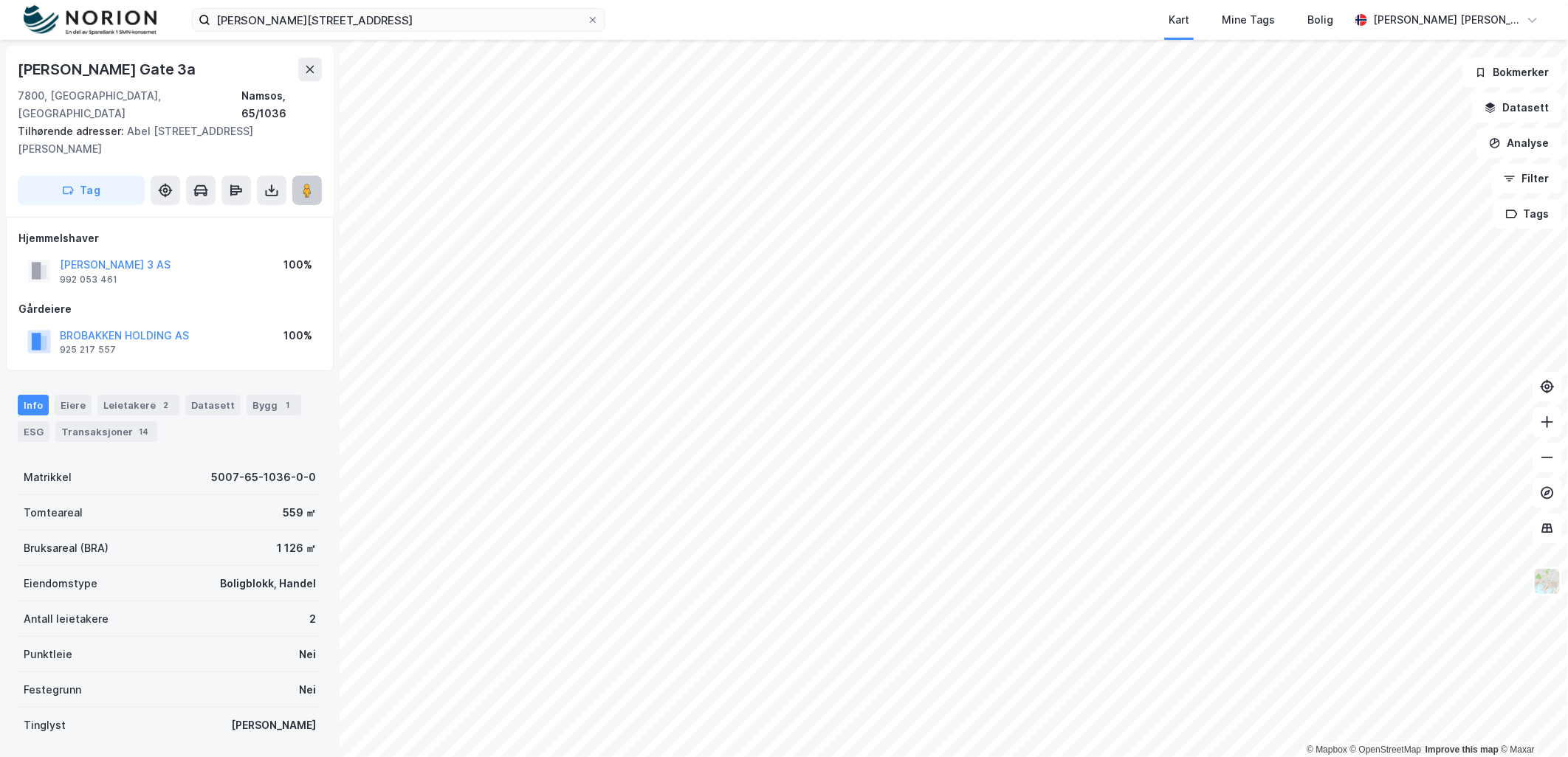
click at [318, 176] on button at bounding box center [306, 190] width 29 height 29
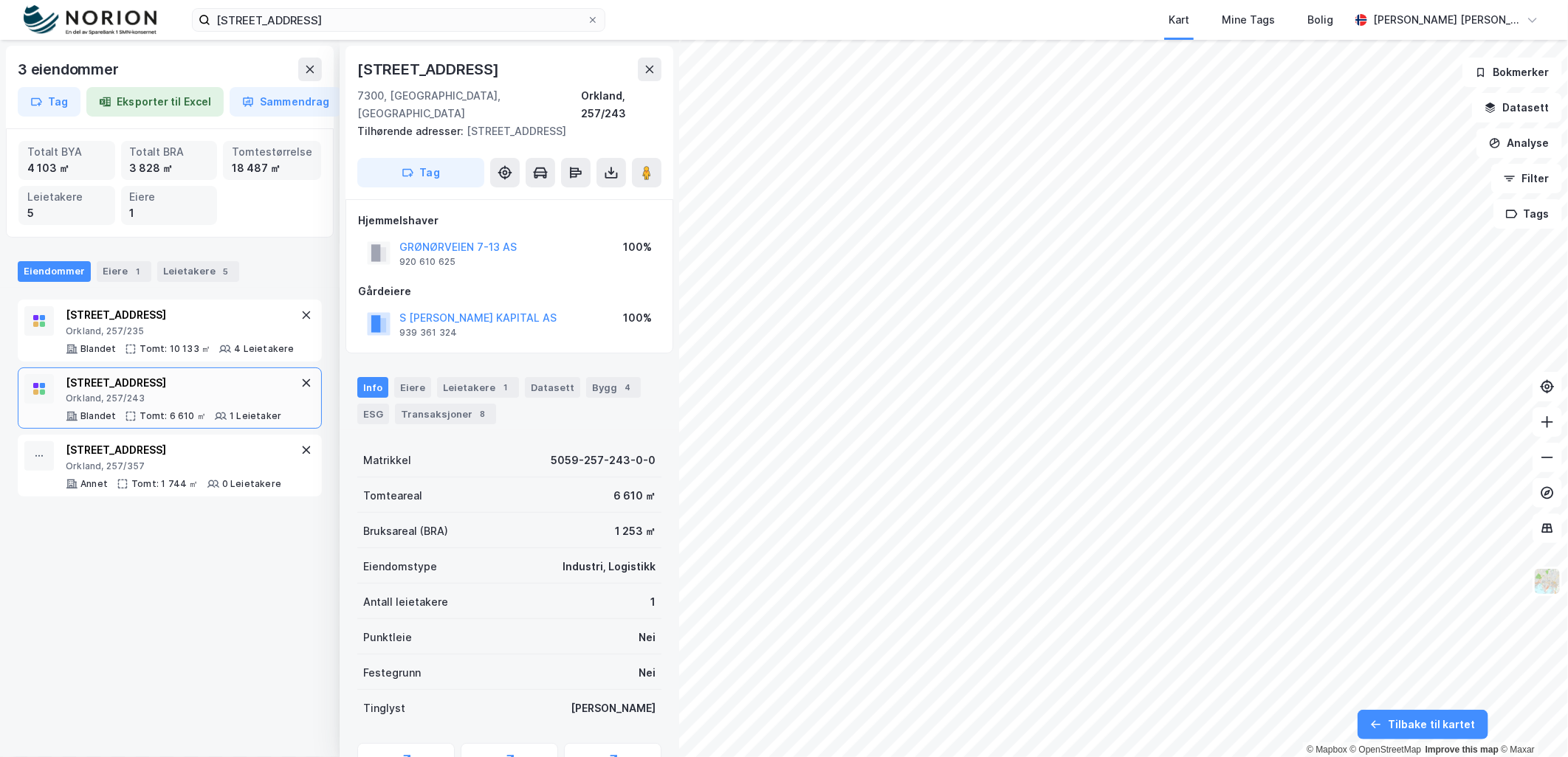
scroll to position [46, 0]
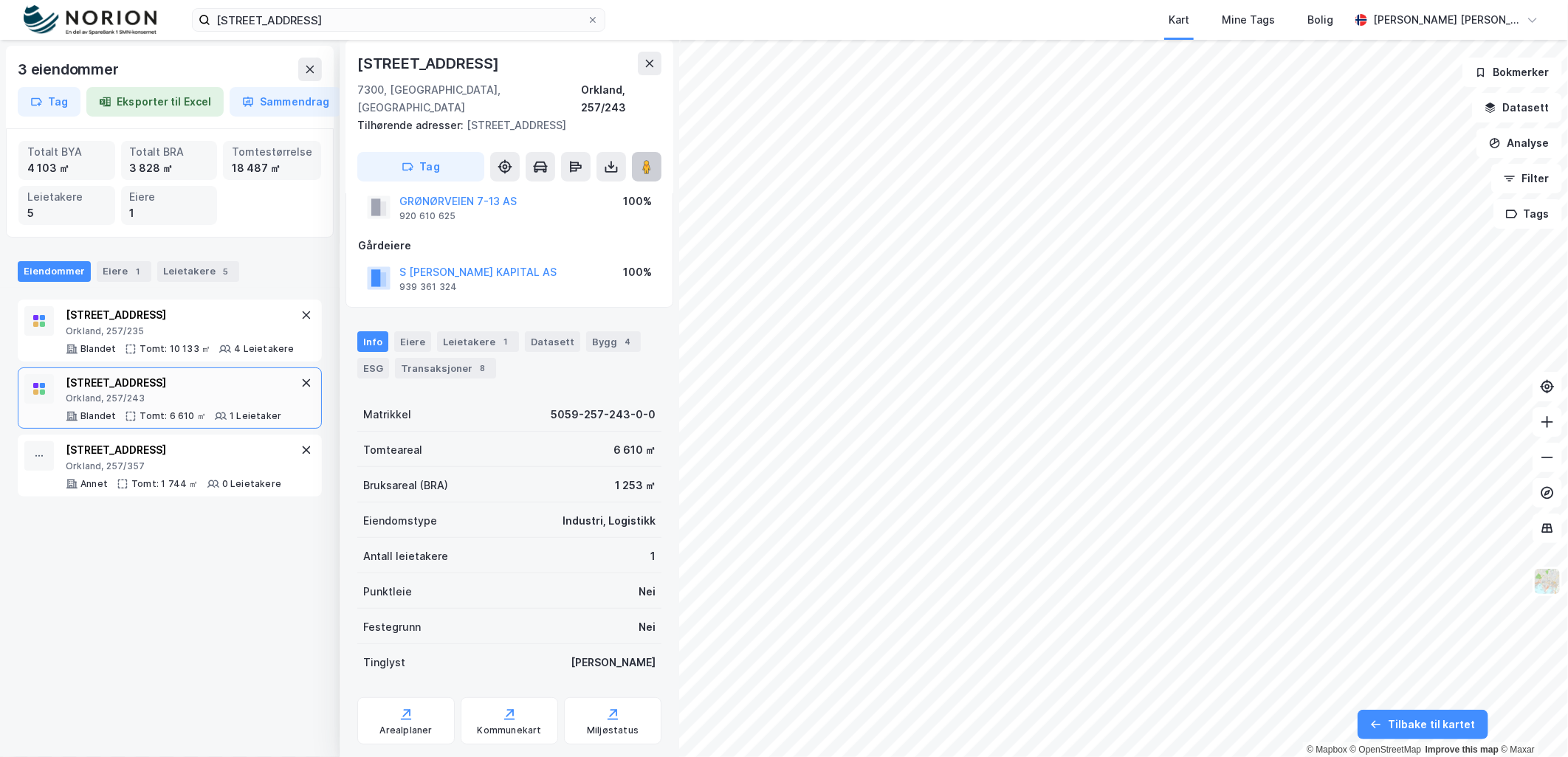
click at [644, 159] on image at bounding box center [647, 167] width 9 height 15
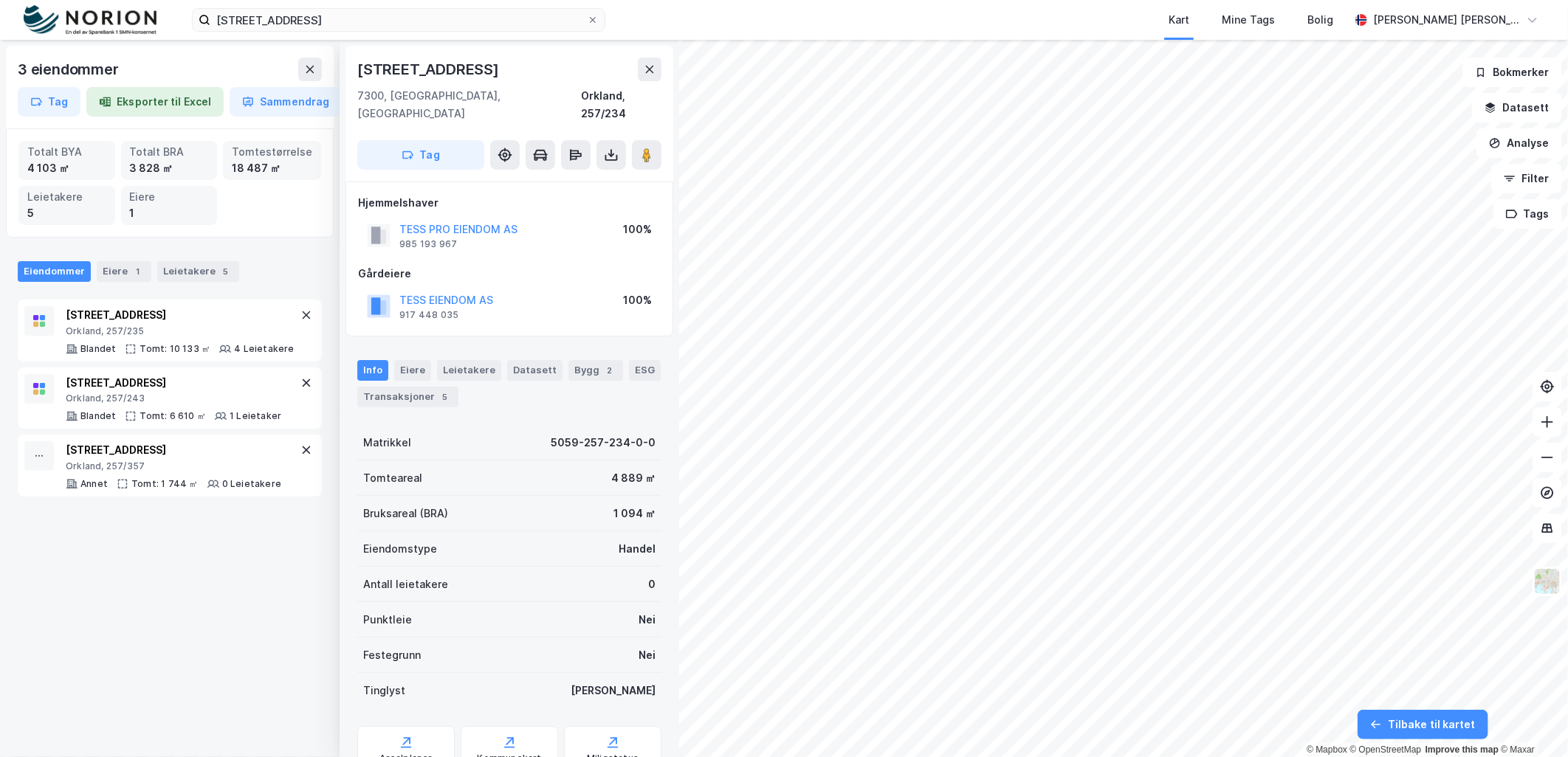
scroll to position [46, 0]
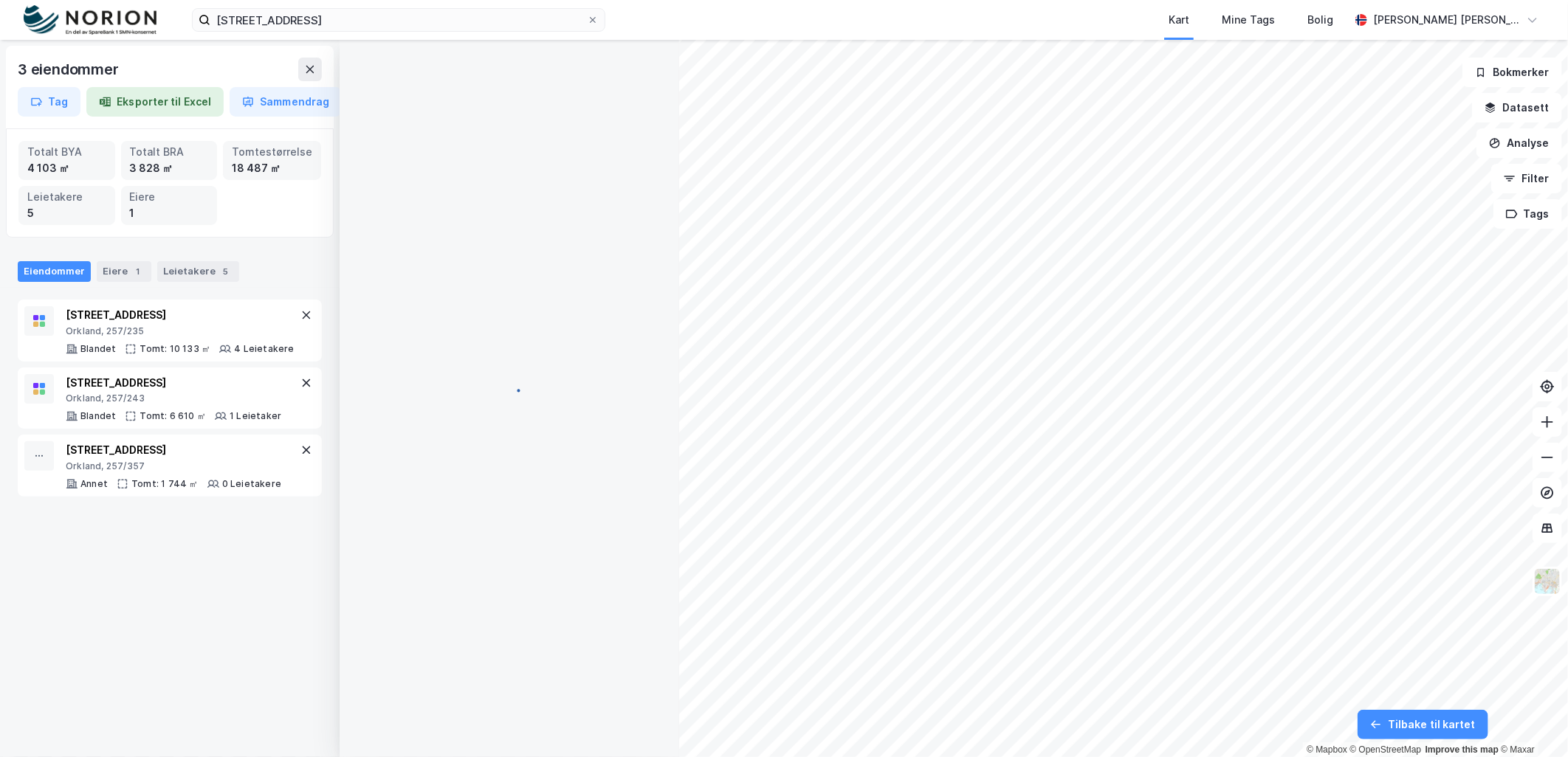
scroll to position [46, 0]
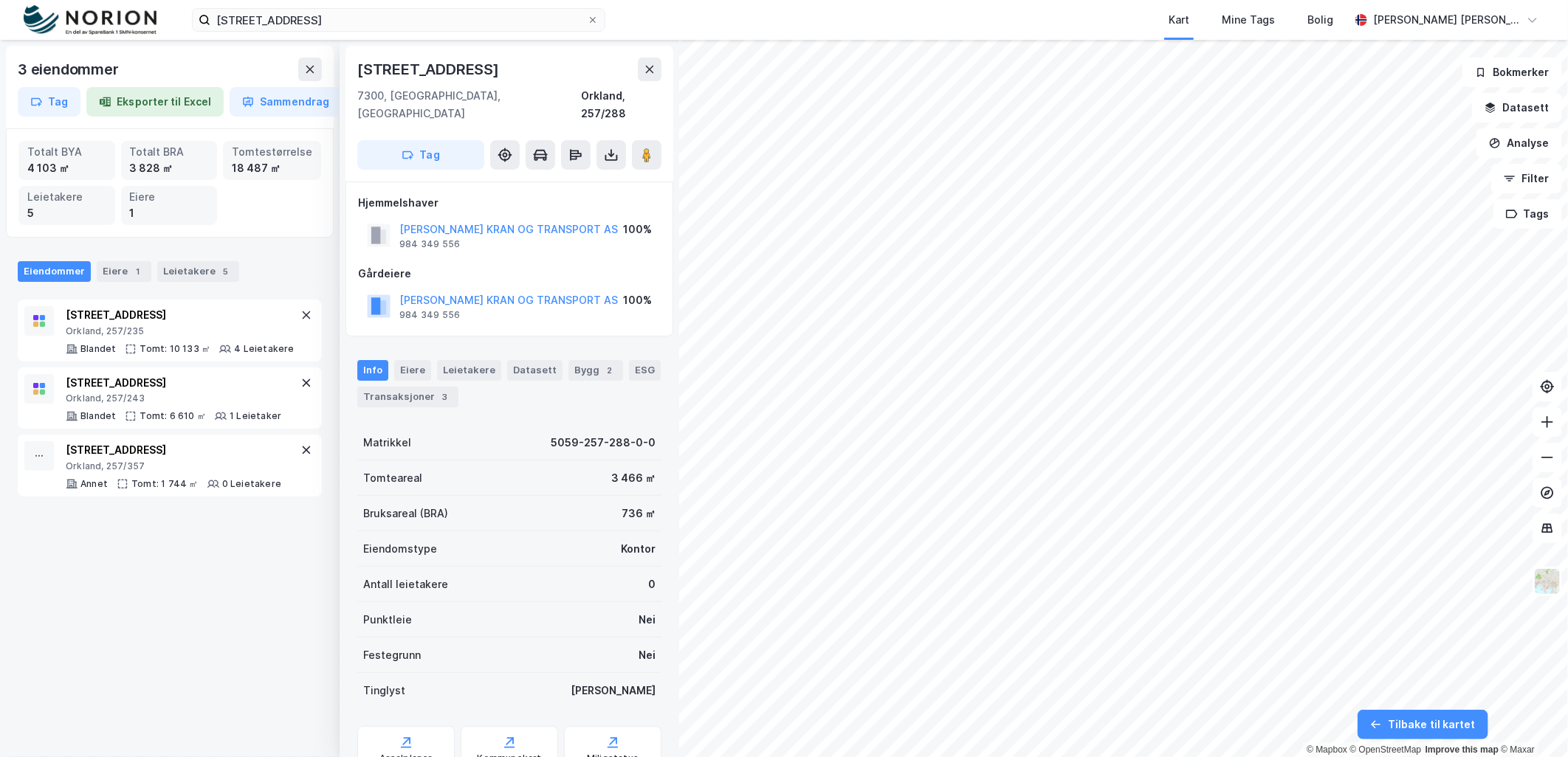
scroll to position [46, 0]
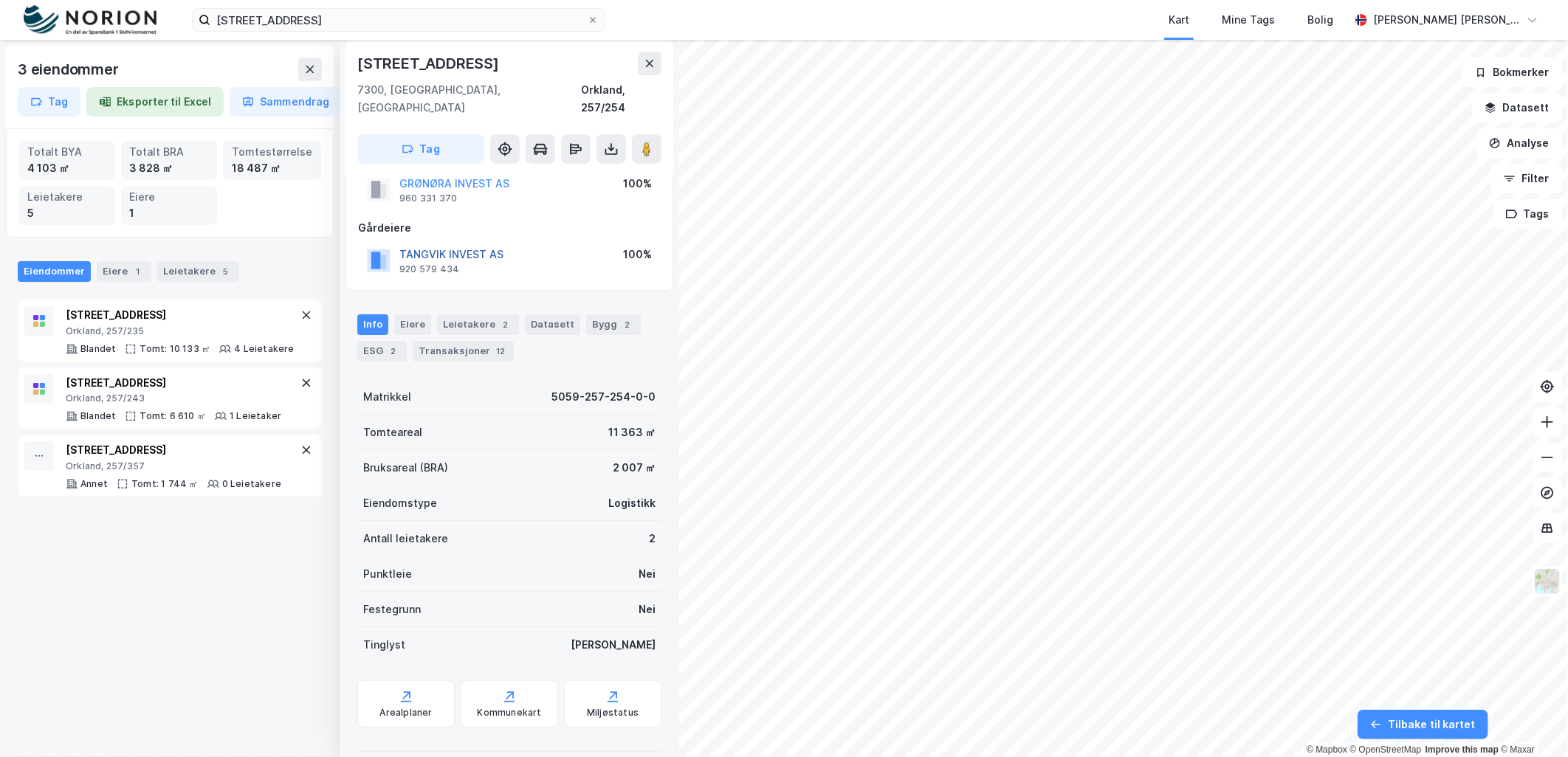
click at [0, 0] on button "TANGVIK INVEST AS" at bounding box center [0, 0] width 0 height 0
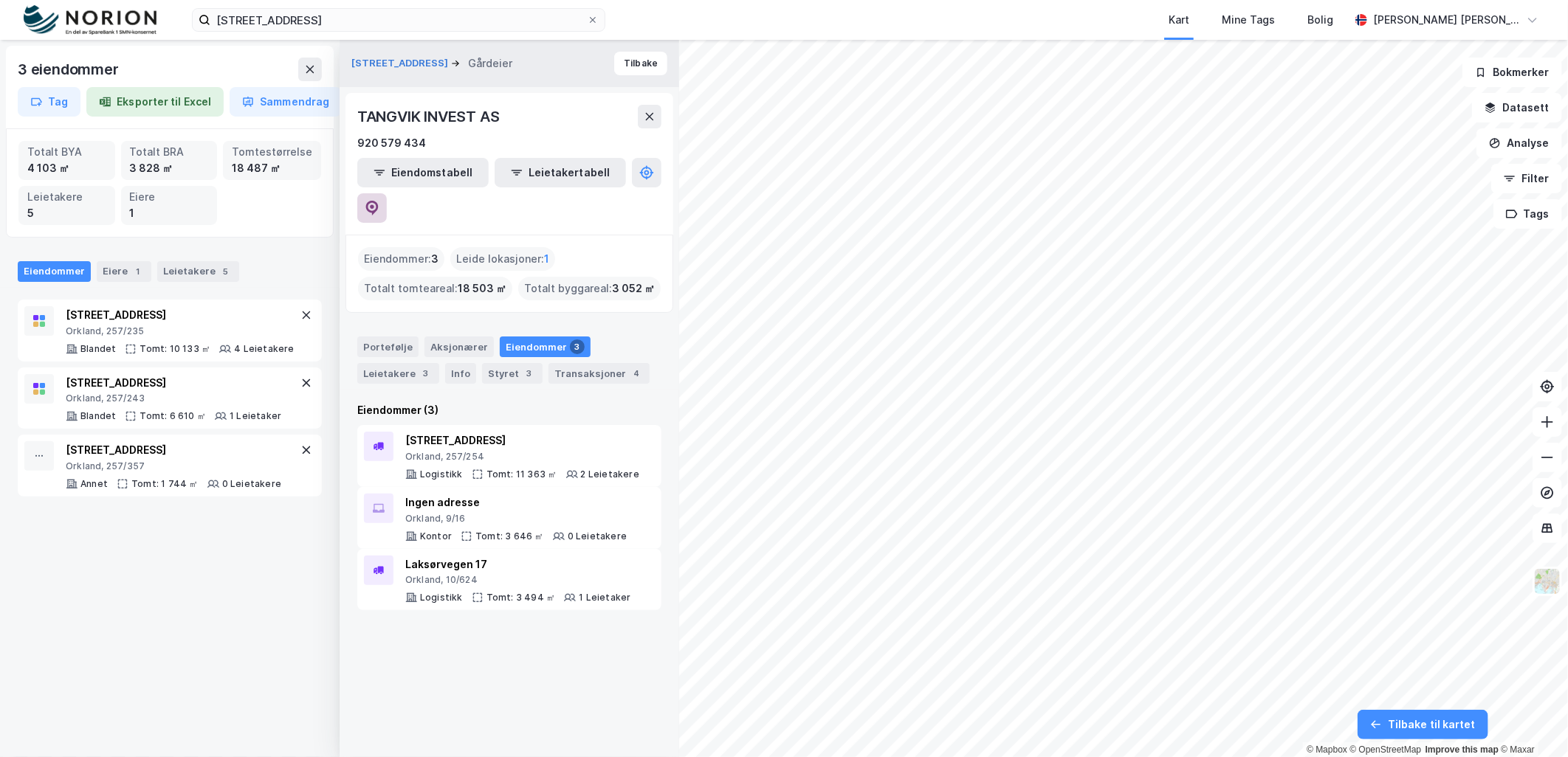
click at [379, 201] on icon at bounding box center [372, 208] width 15 height 15
click at [644, 115] on icon at bounding box center [650, 117] width 12 height 12
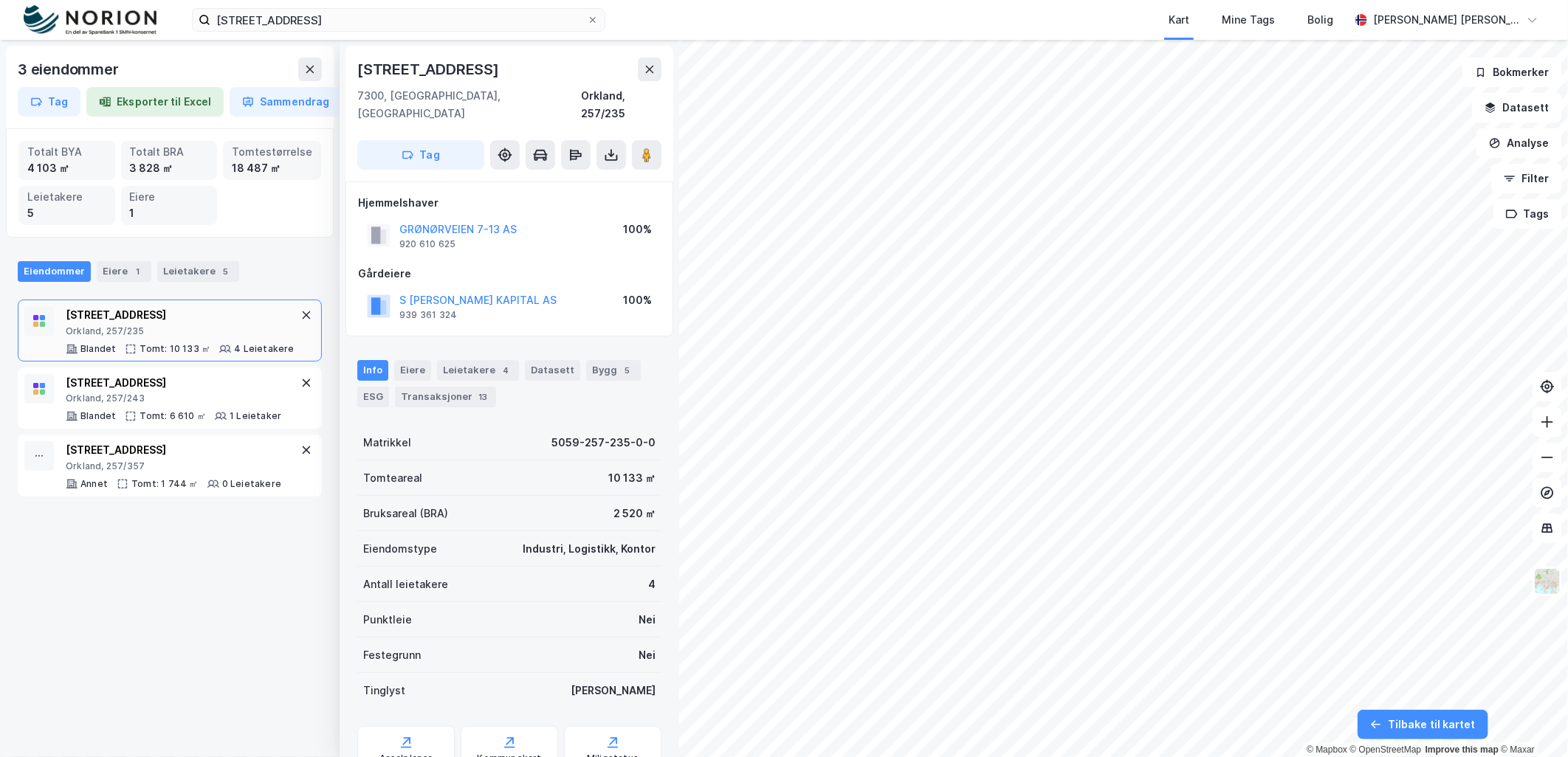
scroll to position [46, 0]
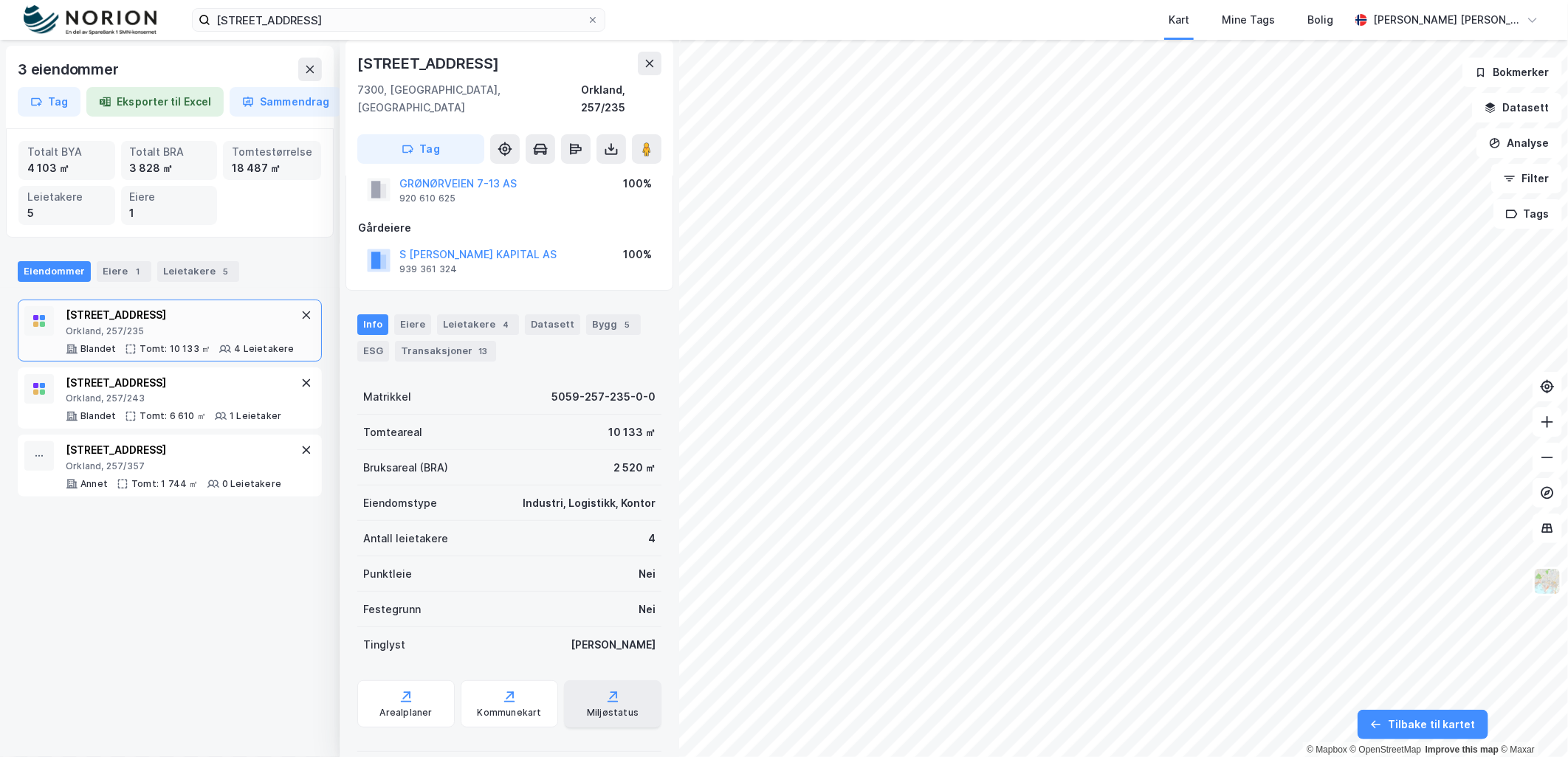
click at [593, 686] on div "Miljøstatus" at bounding box center [613, 704] width 97 height 47
